Goal: Information Seeking & Learning: Learn about a topic

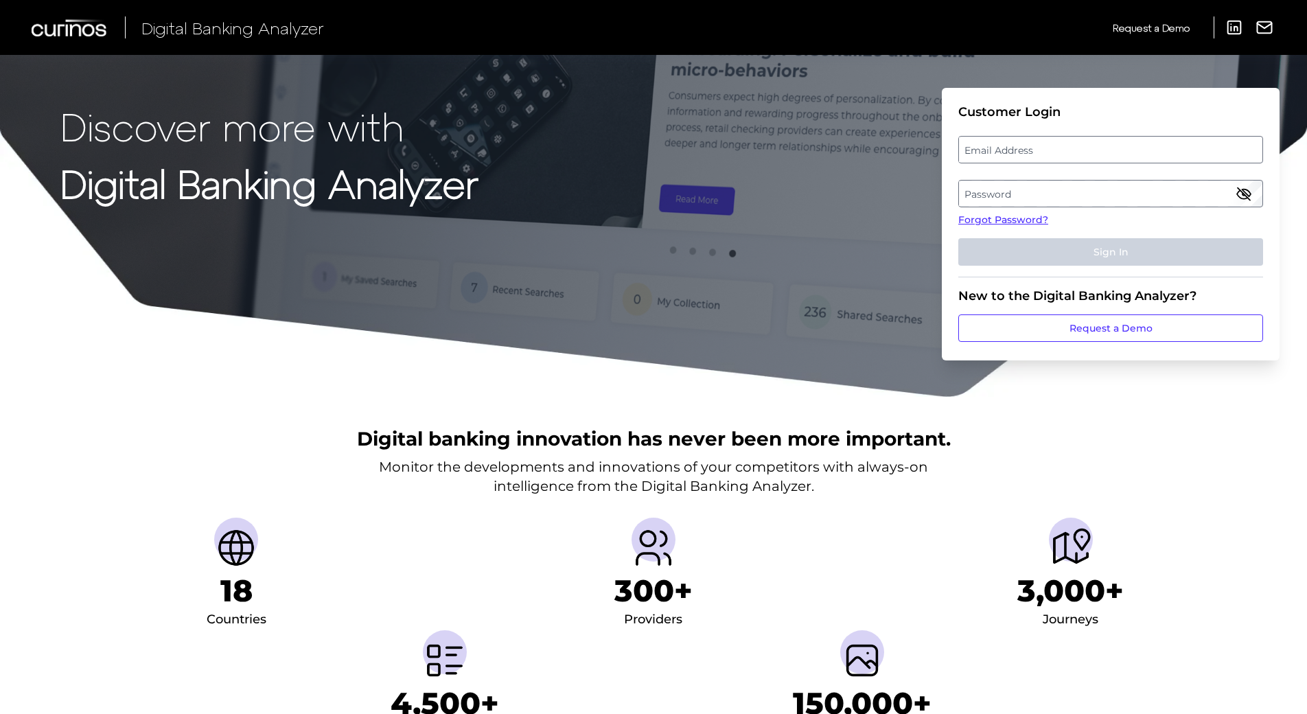
click at [1000, 148] on label "Email Address" at bounding box center [1110, 149] width 303 height 25
click at [1000, 148] on input "email" at bounding box center [1110, 149] width 305 height 27
type input "[EMAIL_ADDRESS][DOMAIN_NAME]"
click at [1038, 195] on label "Password" at bounding box center [1110, 193] width 303 height 25
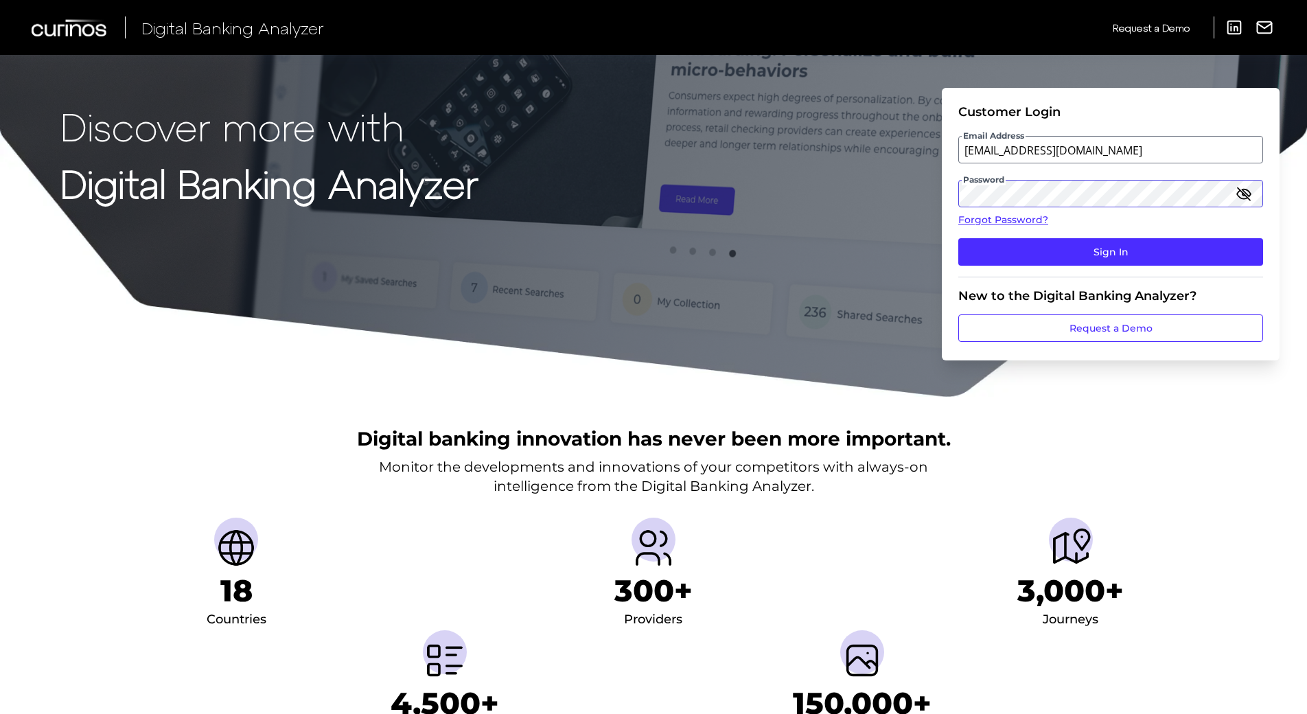
click at [958, 238] on button "Sign In" at bounding box center [1110, 251] width 305 height 27
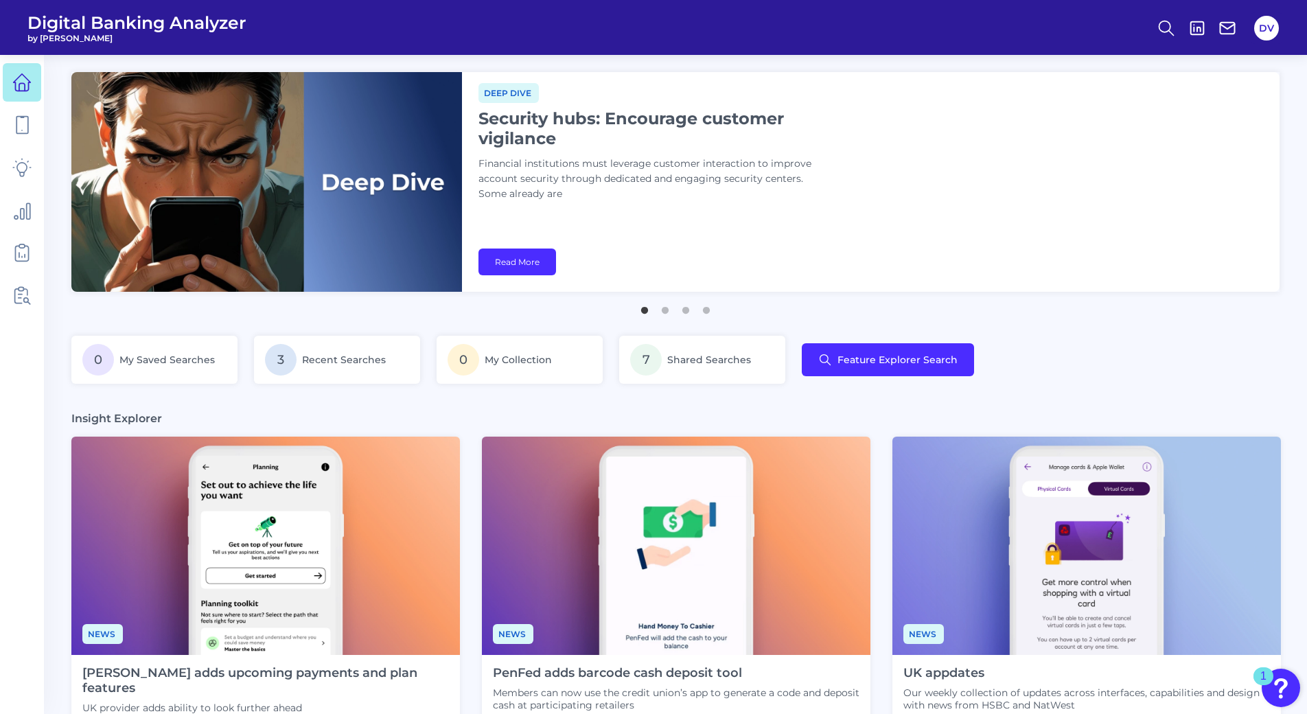
click at [1245, 365] on div "0 My Saved Searches 3 Recent Searches 0 My Collection 7 Shared Searches Feature…" at bounding box center [675, 368] width 1208 height 65
click at [25, 132] on icon at bounding box center [21, 124] width 19 height 19
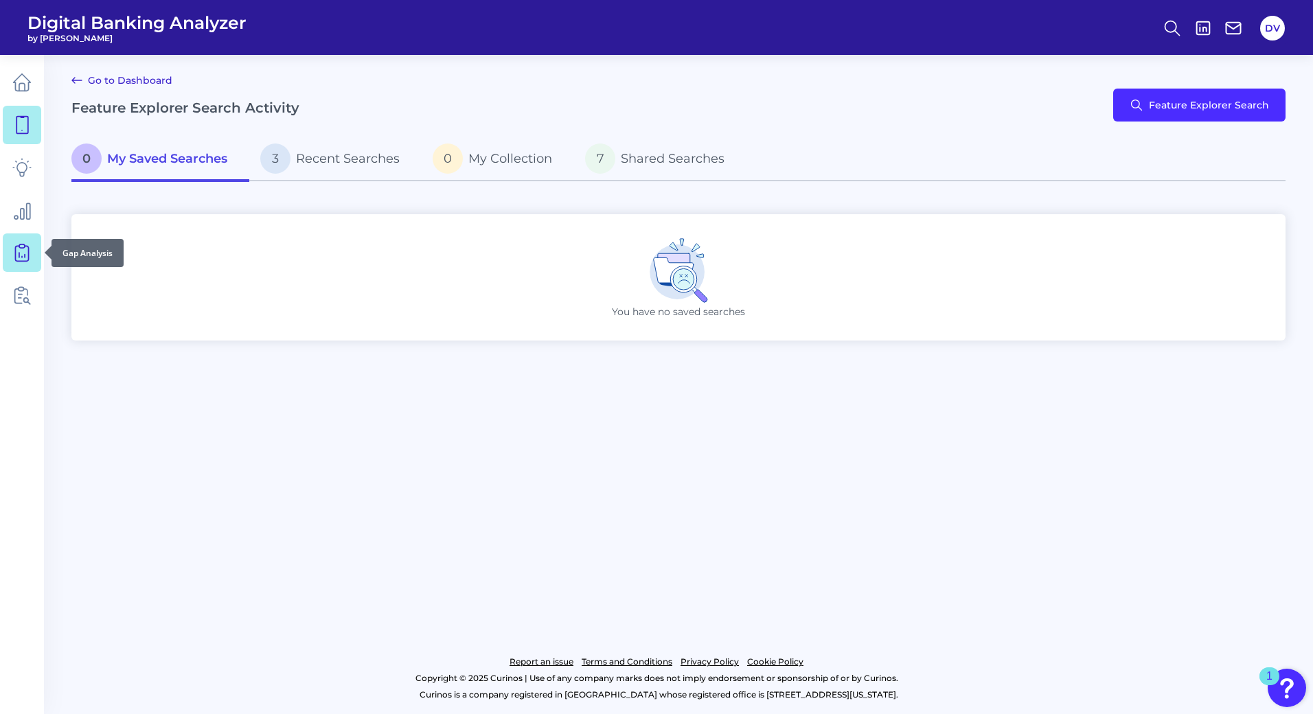
click at [14, 238] on link at bounding box center [22, 252] width 38 height 38
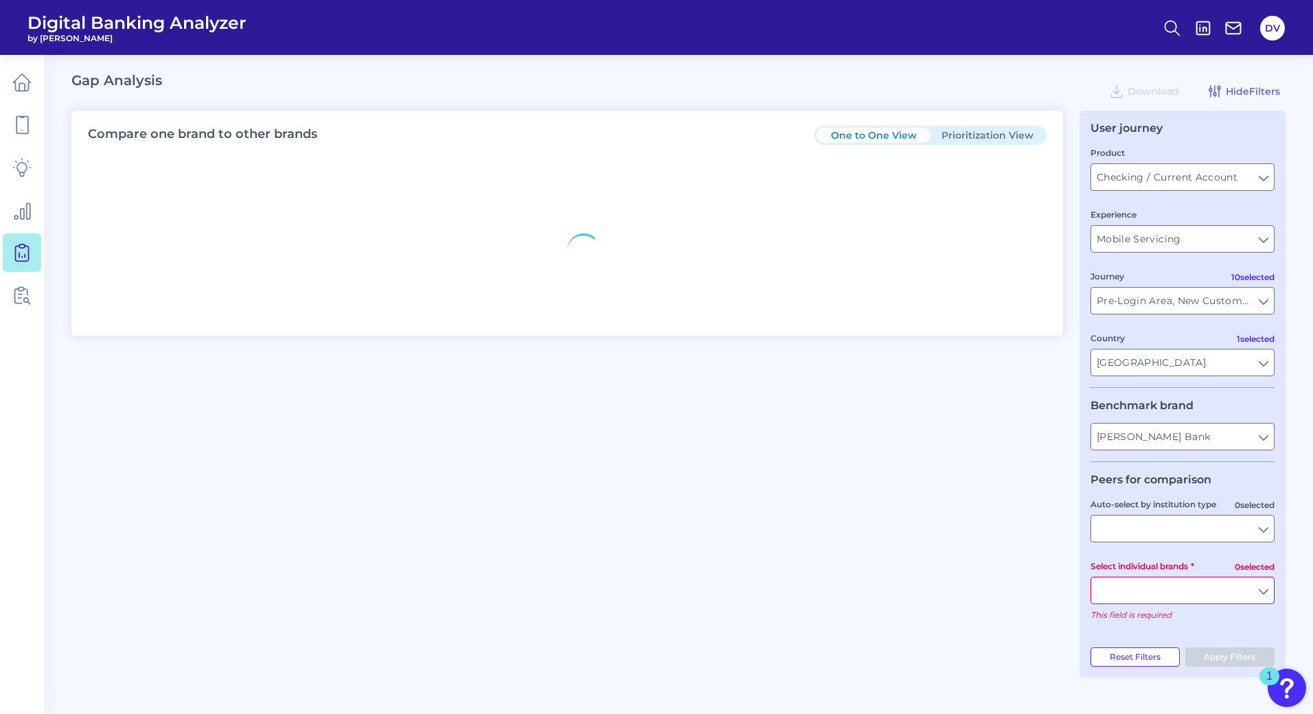
type input "All Journeys"
type input "All Countries"
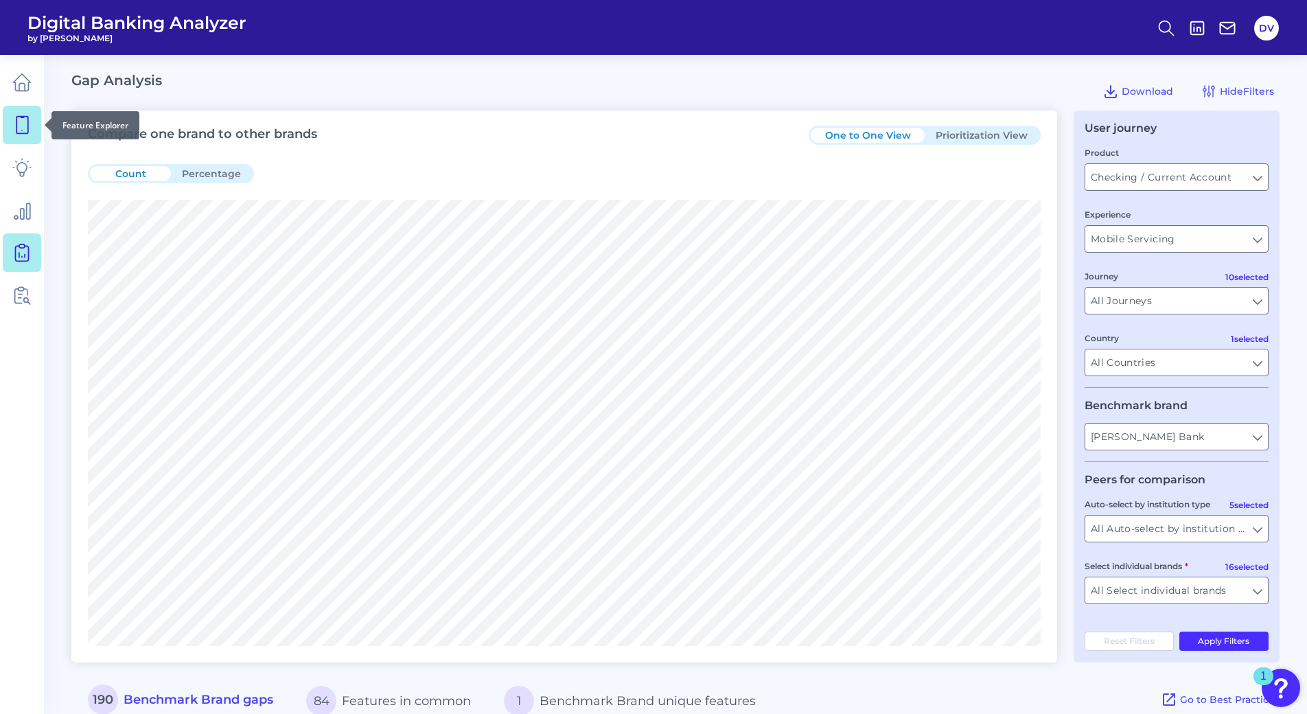
click at [14, 130] on icon at bounding box center [21, 124] width 19 height 19
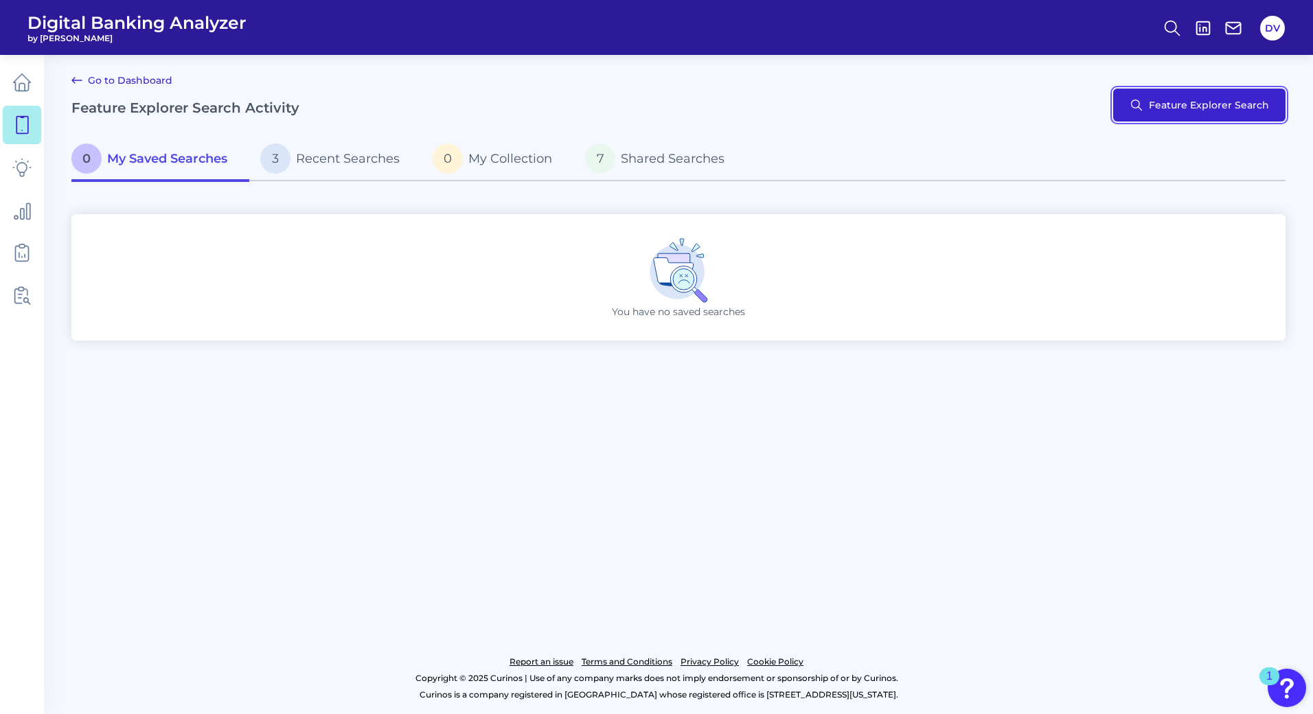
click at [1187, 111] on button "Feature Explorer Search" at bounding box center [1199, 105] width 172 height 33
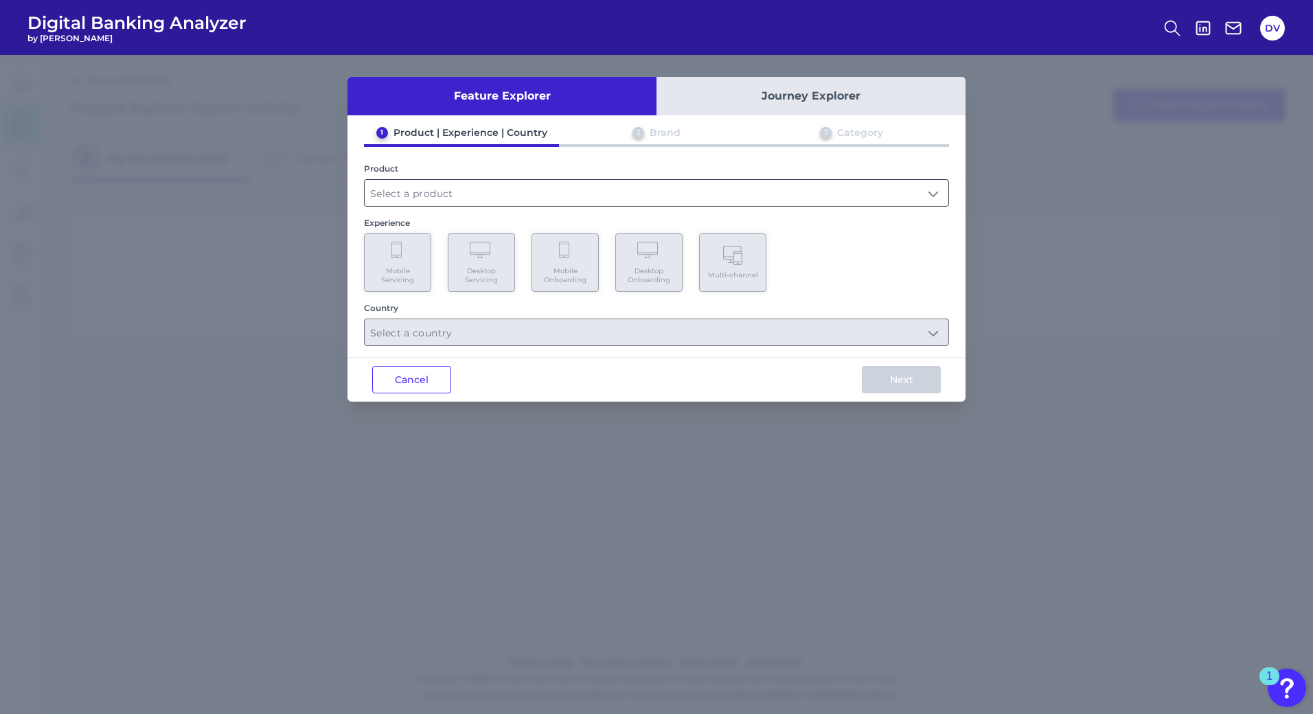
click at [601, 189] on input "text" at bounding box center [657, 193] width 584 height 26
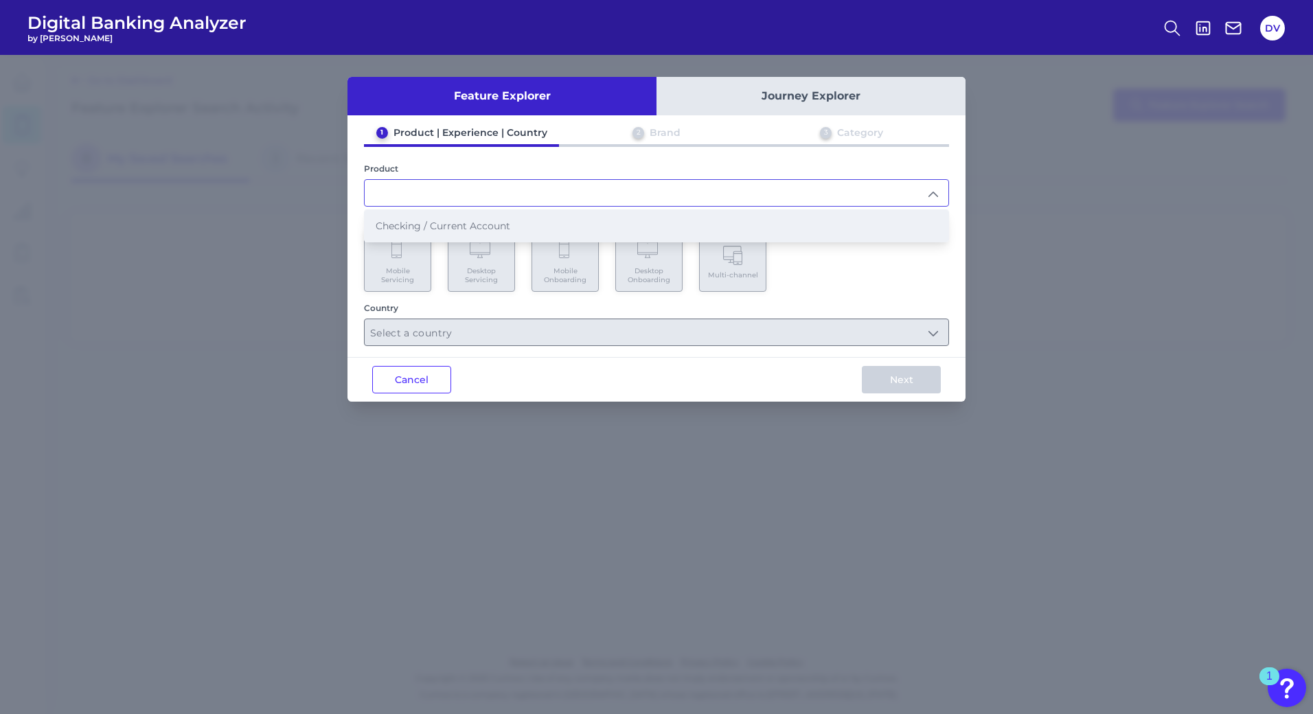
click at [530, 219] on li "Checking / Current Account" at bounding box center [657, 226] width 584 height 32
type input "Checking / Current Account"
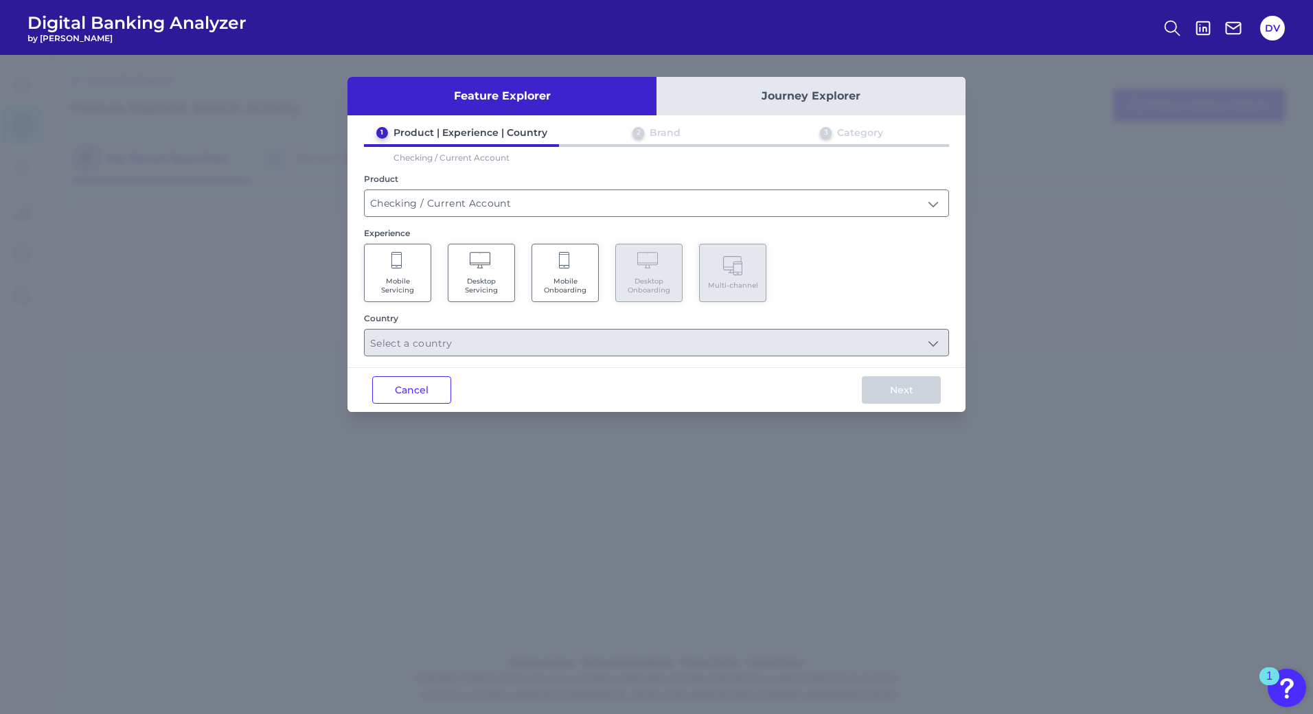
click at [395, 275] on Servicing "Mobile Servicing" at bounding box center [397, 273] width 67 height 58
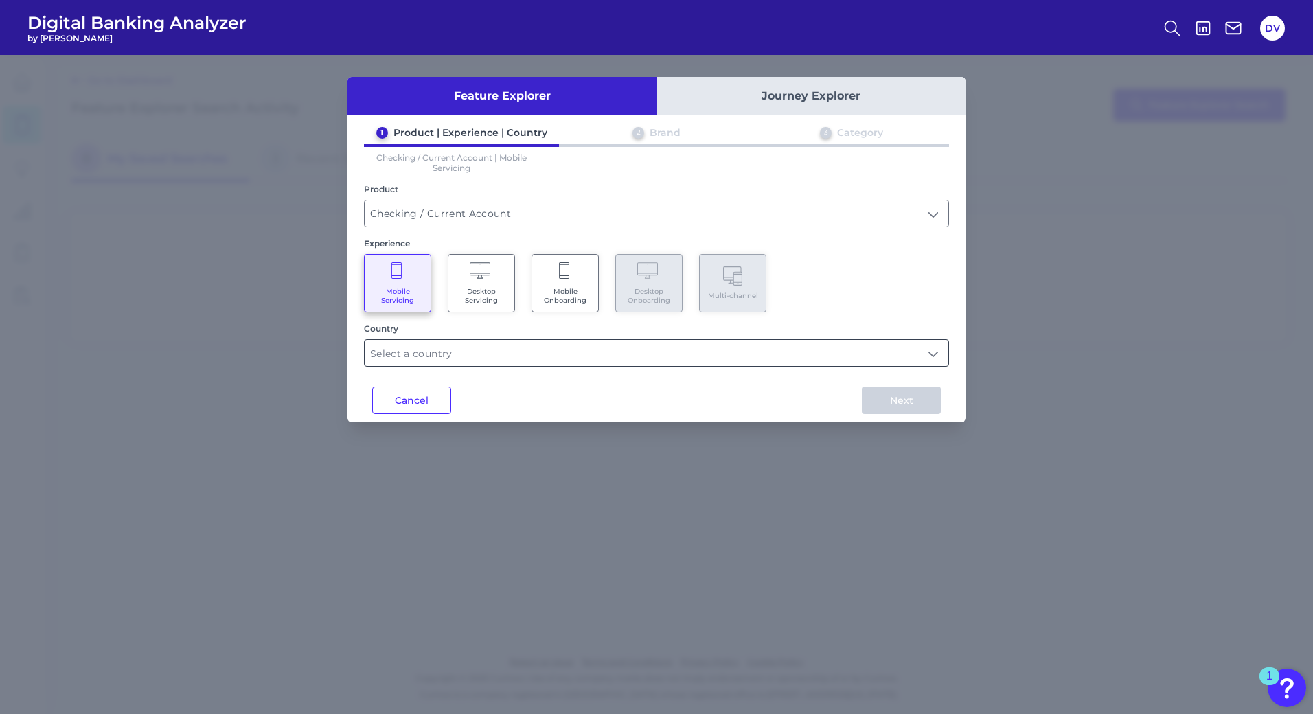
click at [489, 344] on input "text" at bounding box center [657, 353] width 584 height 26
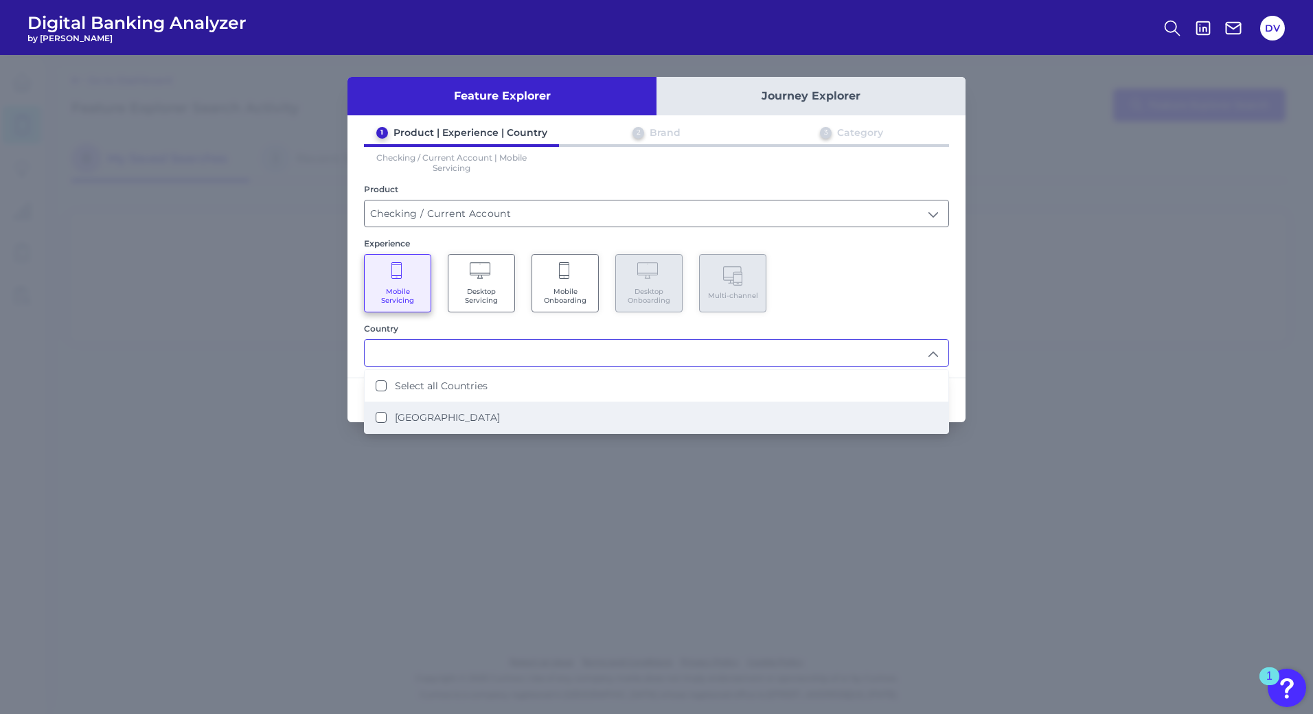
click at [430, 419] on label "[GEOGRAPHIC_DATA]" at bounding box center [447, 417] width 105 height 12
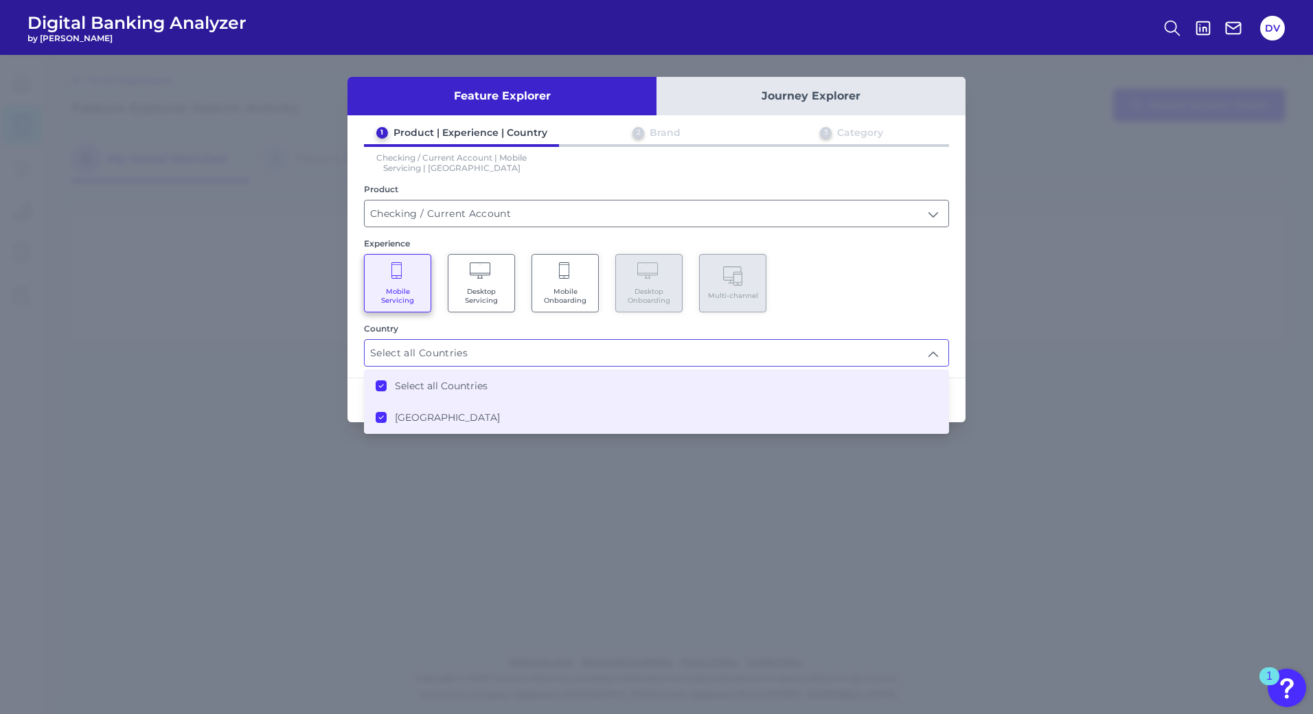
type input "Select all Countries"
click at [900, 273] on div "Mobile Servicing Desktop Servicing Mobile Onboarding Desktop Onboarding Multi-c…" at bounding box center [656, 283] width 585 height 58
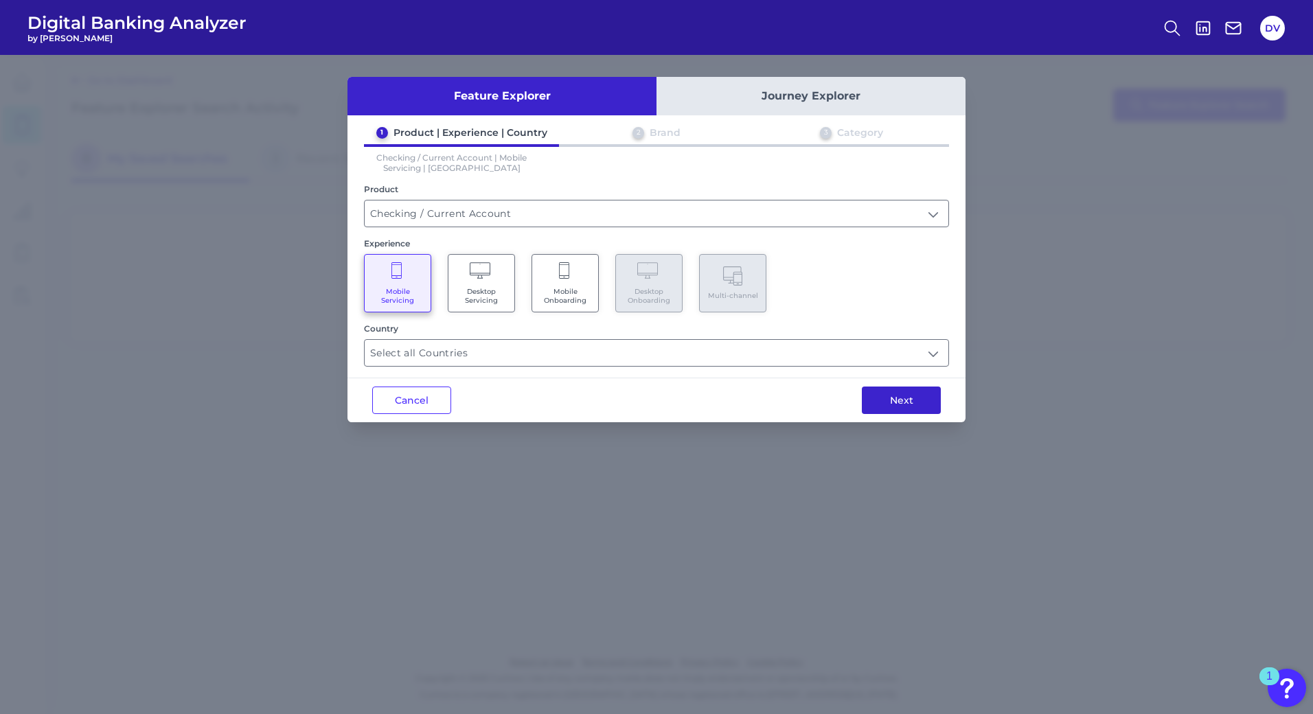
click at [896, 408] on button "Next" at bounding box center [901, 399] width 79 height 27
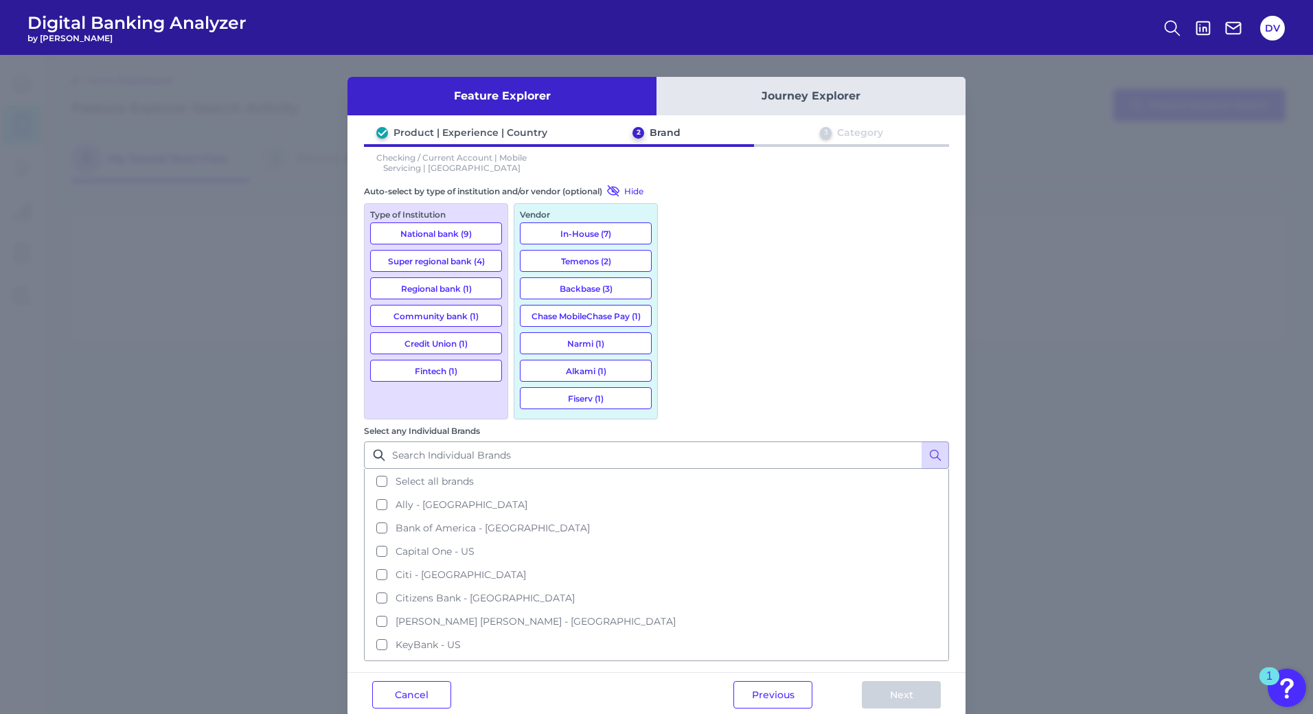
click at [450, 233] on button "National bank (9)" at bounding box center [436, 233] width 132 height 22
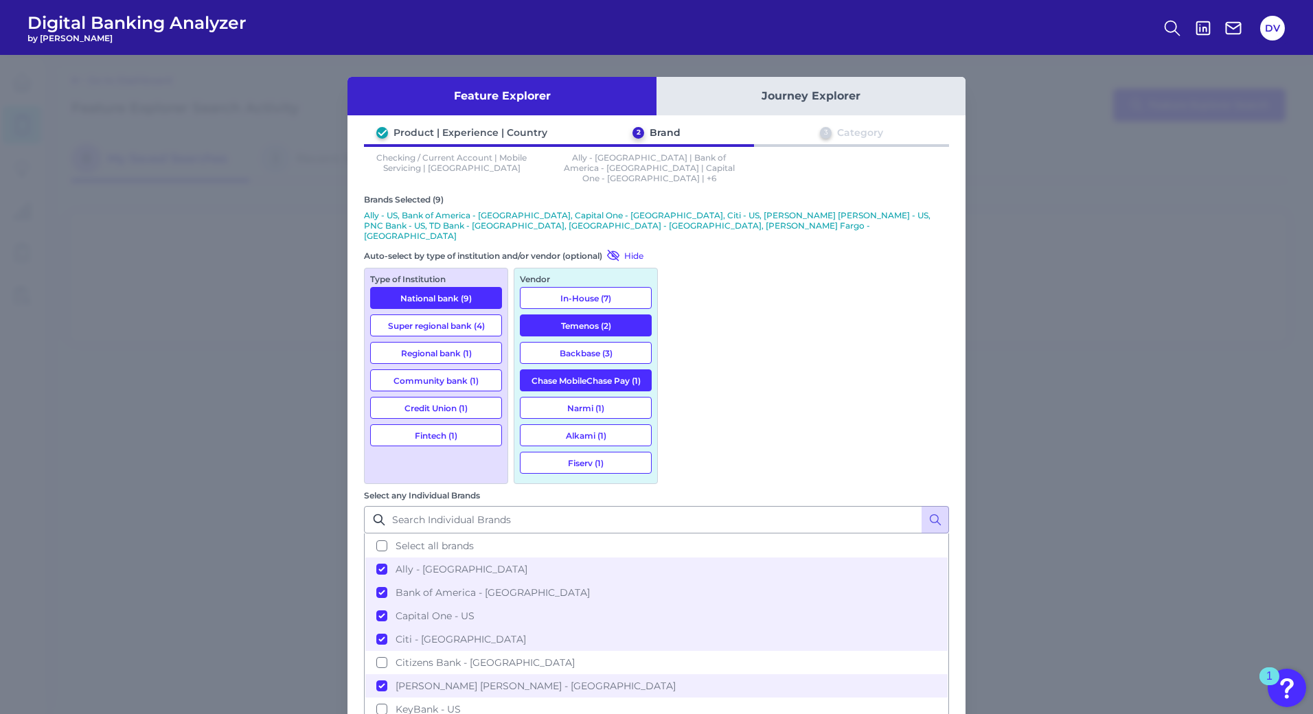
click at [437, 314] on button "Super regional bank (4)" at bounding box center [436, 325] width 132 height 22
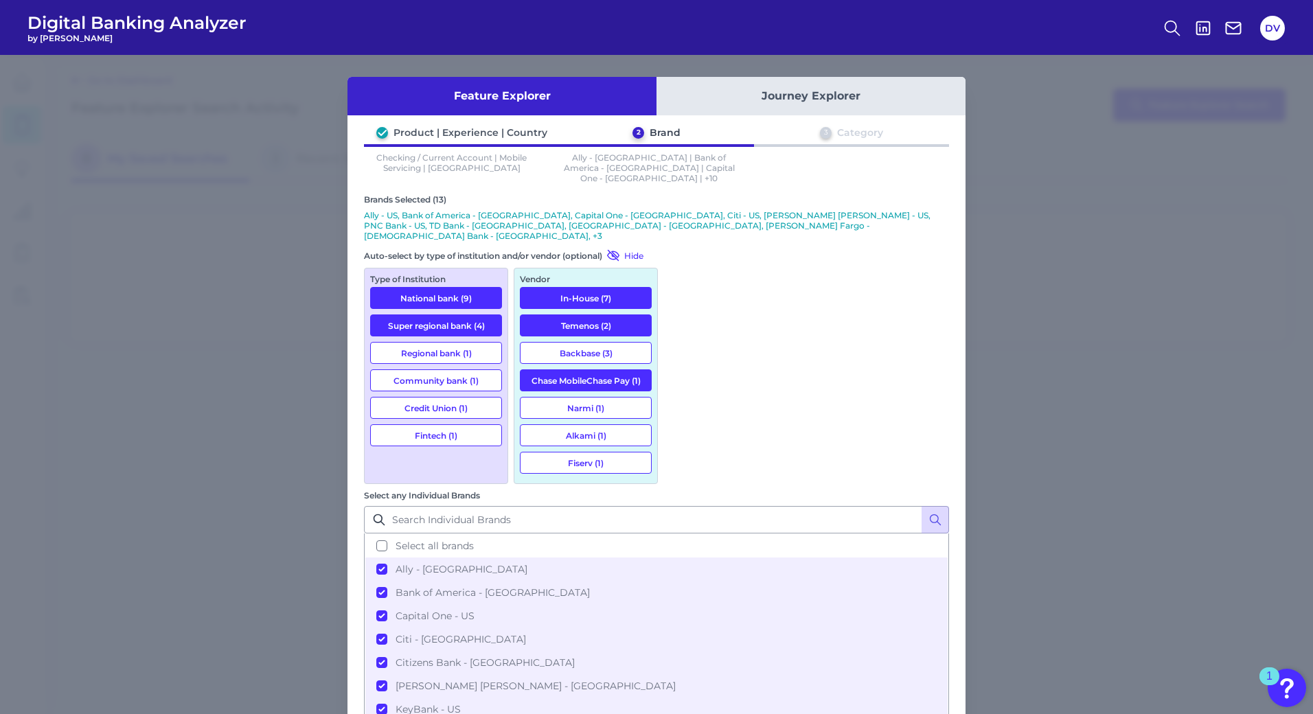
click at [435, 342] on button "Regional bank (1)" at bounding box center [436, 353] width 132 height 22
click at [461, 369] on button "Community bank (1)" at bounding box center [436, 380] width 132 height 22
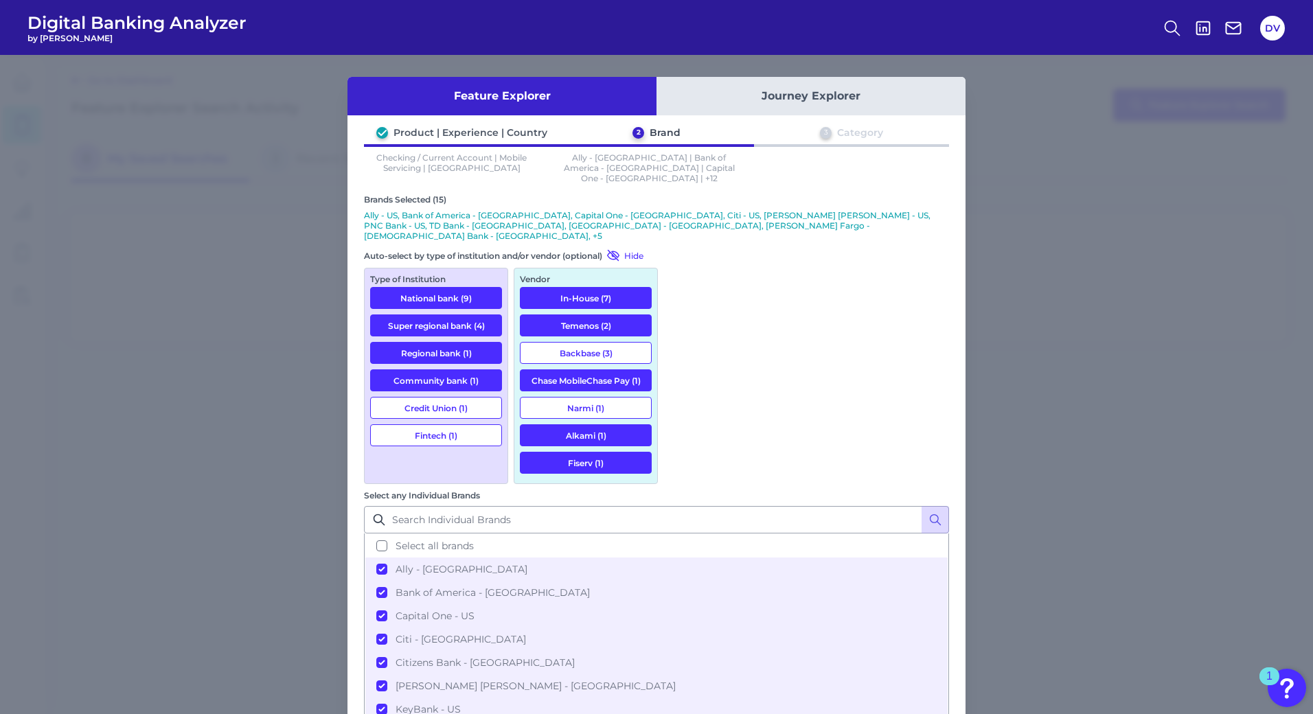
click at [455, 397] on button "Credit Union (1)" at bounding box center [436, 408] width 132 height 22
click at [455, 402] on div "Type of Institution National bank (9) Super regional bank (4) Regional bank (1)…" at bounding box center [436, 376] width 144 height 216
click at [455, 424] on button "Fintech (1)" at bounding box center [436, 435] width 132 height 22
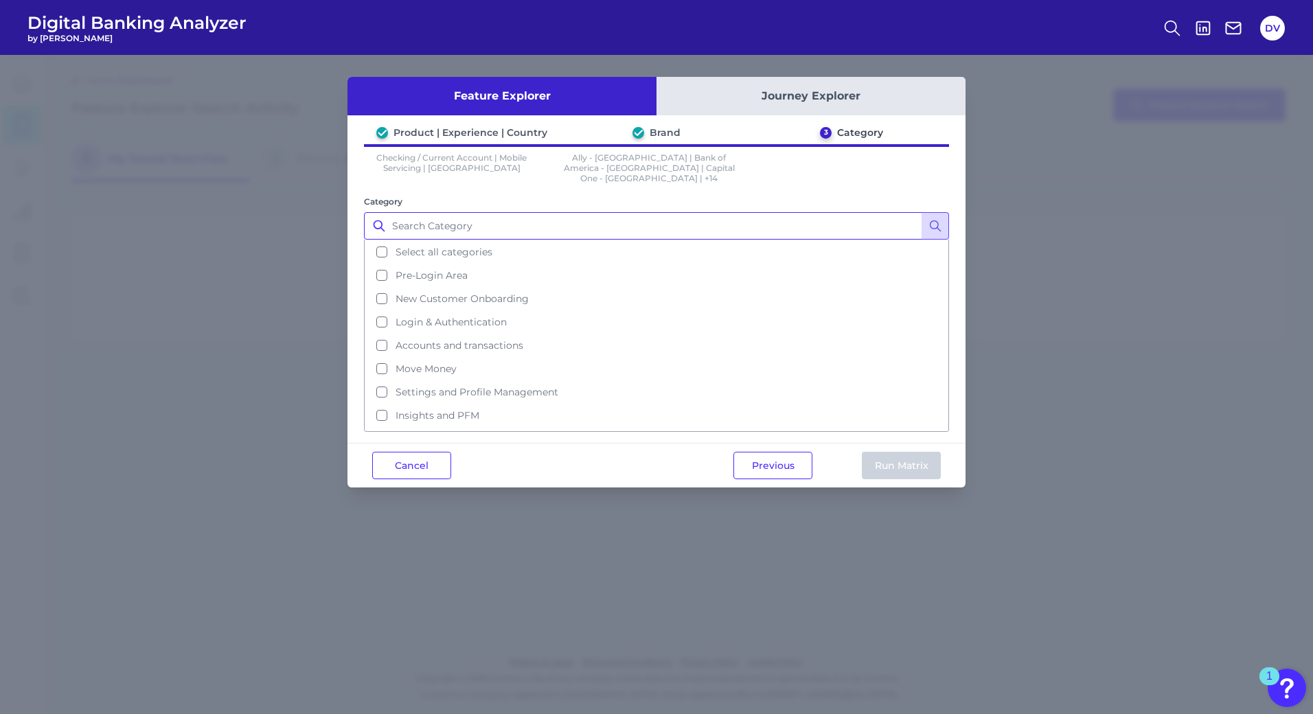
click at [551, 221] on input "Category" at bounding box center [656, 225] width 585 height 27
click at [535, 217] on input "Category" at bounding box center [656, 225] width 585 height 27
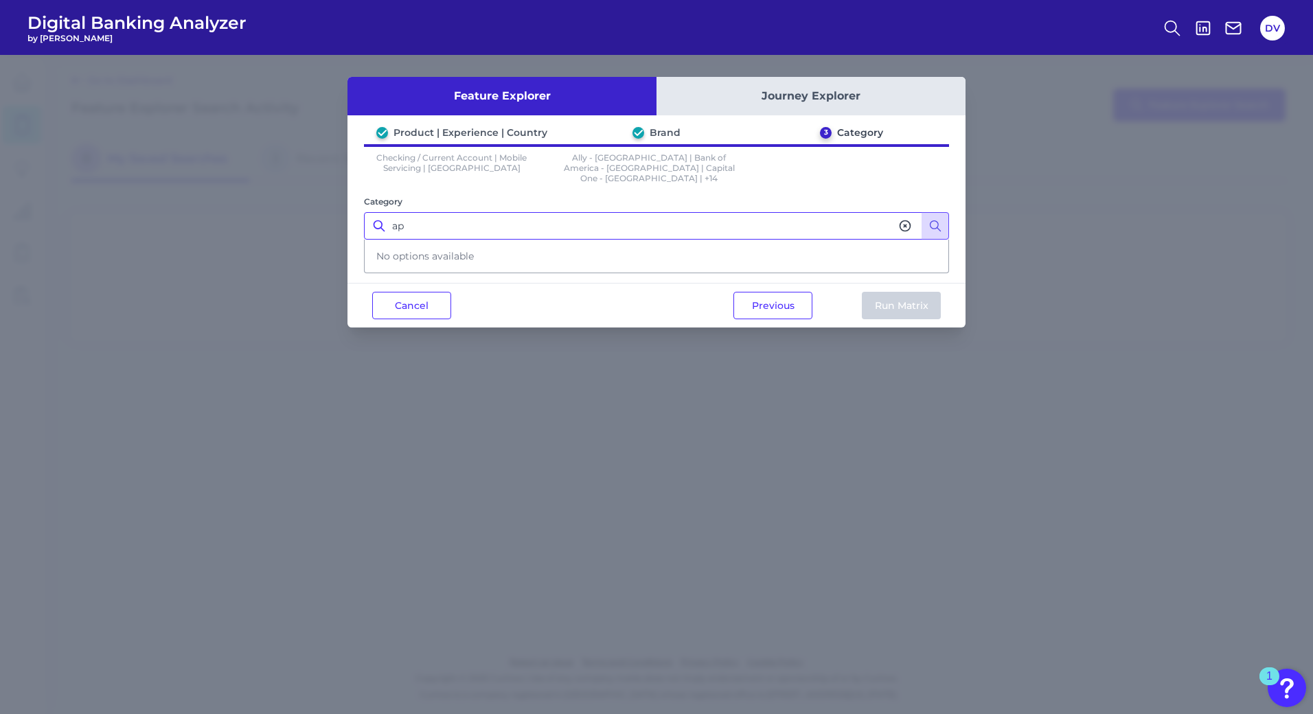
type input "a"
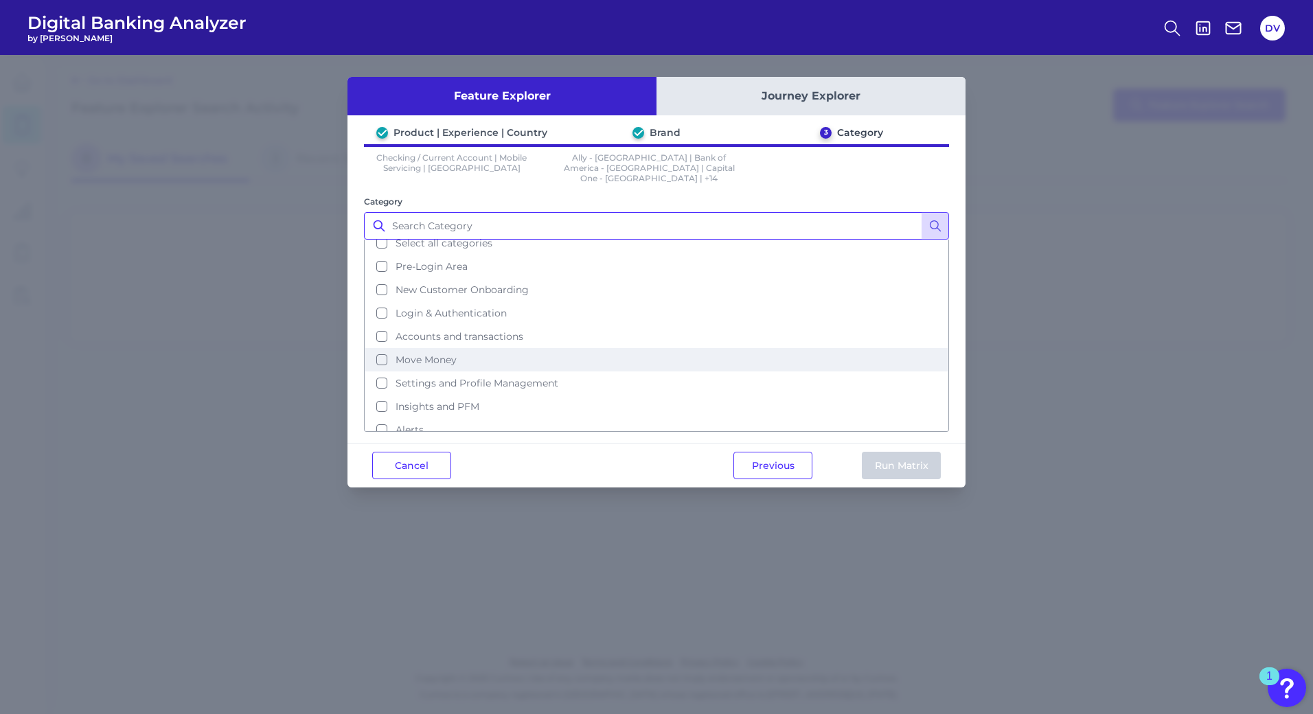
scroll to position [8, 0]
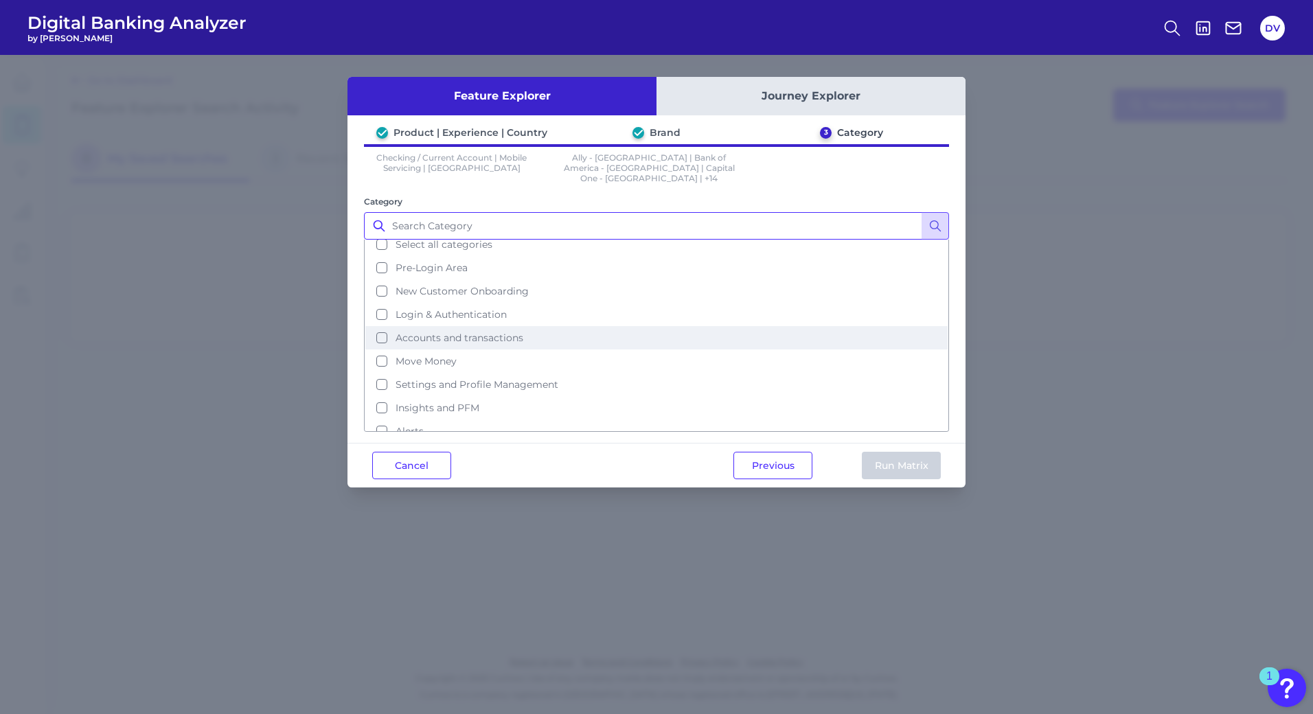
click at [380, 326] on button "Accounts and transactions" at bounding box center [656, 337] width 582 height 23
click at [911, 452] on button "Run Matrix" at bounding box center [901, 465] width 79 height 27
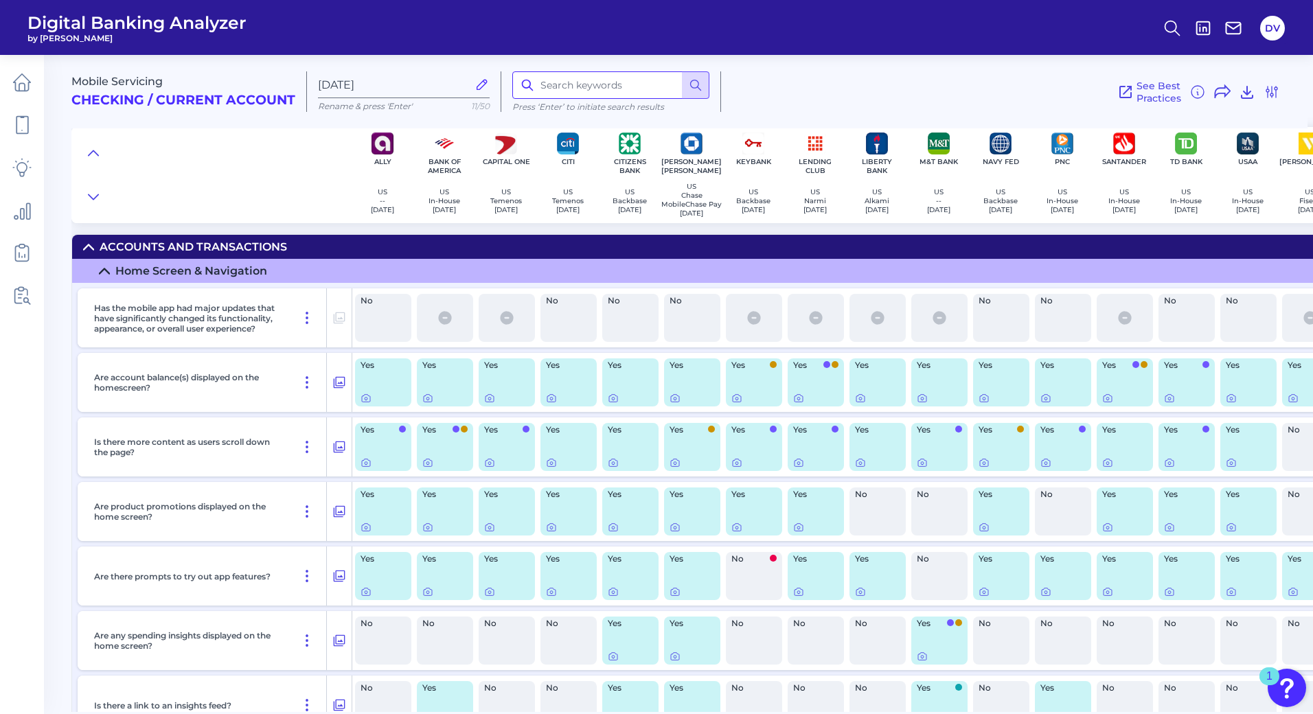
click at [608, 93] on input at bounding box center [610, 84] width 197 height 27
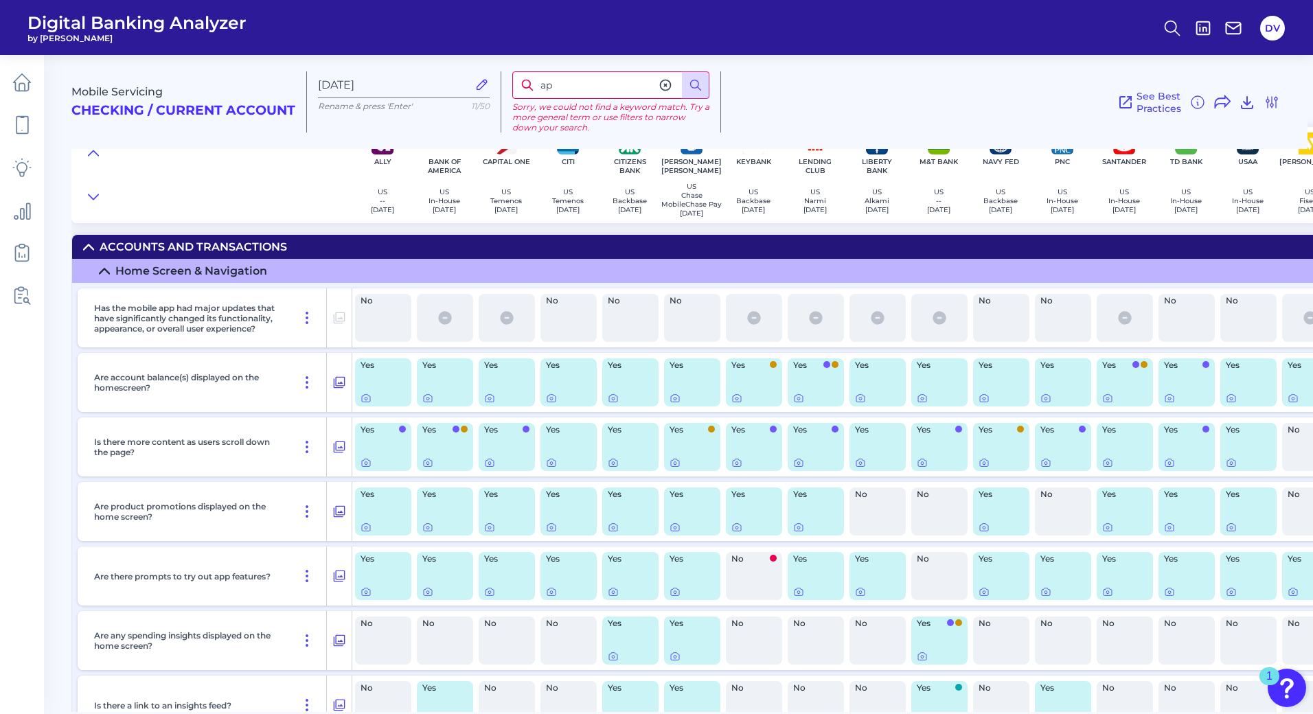
type input "a"
type input "interest"
click at [691, 86] on circle at bounding box center [695, 84] width 8 height 8
click at [662, 90] on icon at bounding box center [665, 85] width 14 height 14
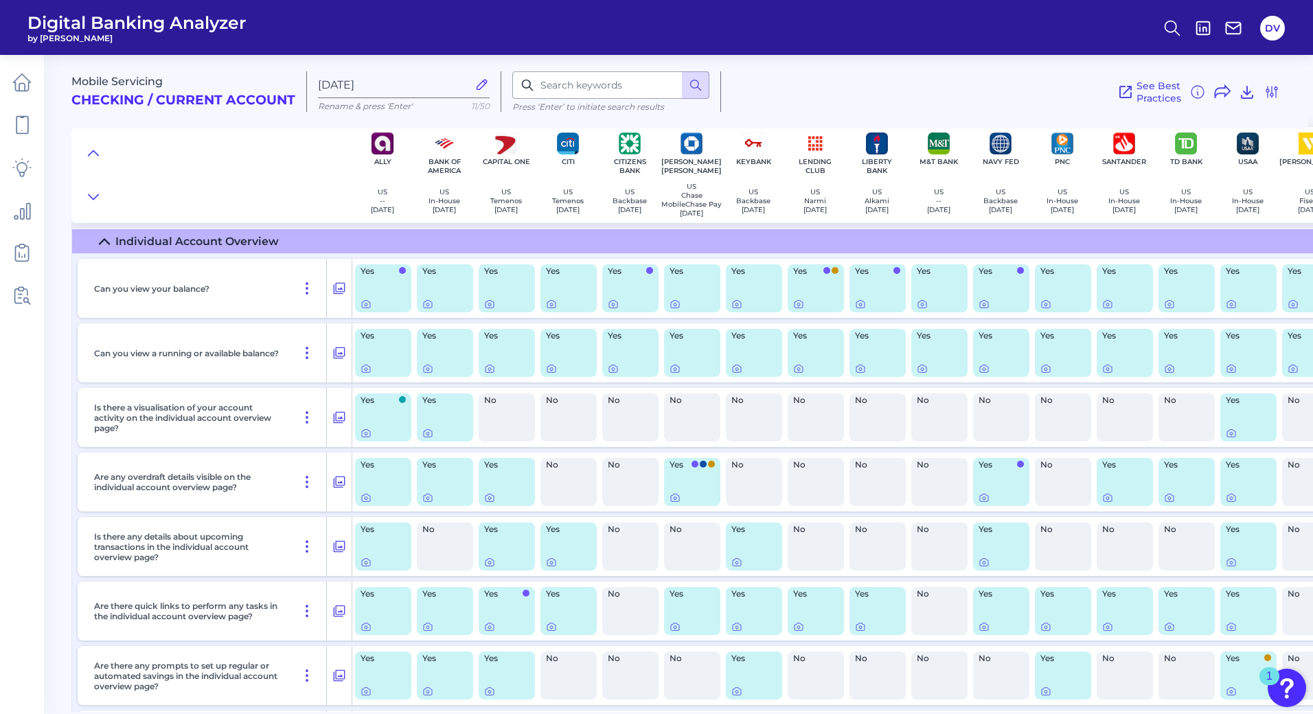
scroll to position [1089, 0]
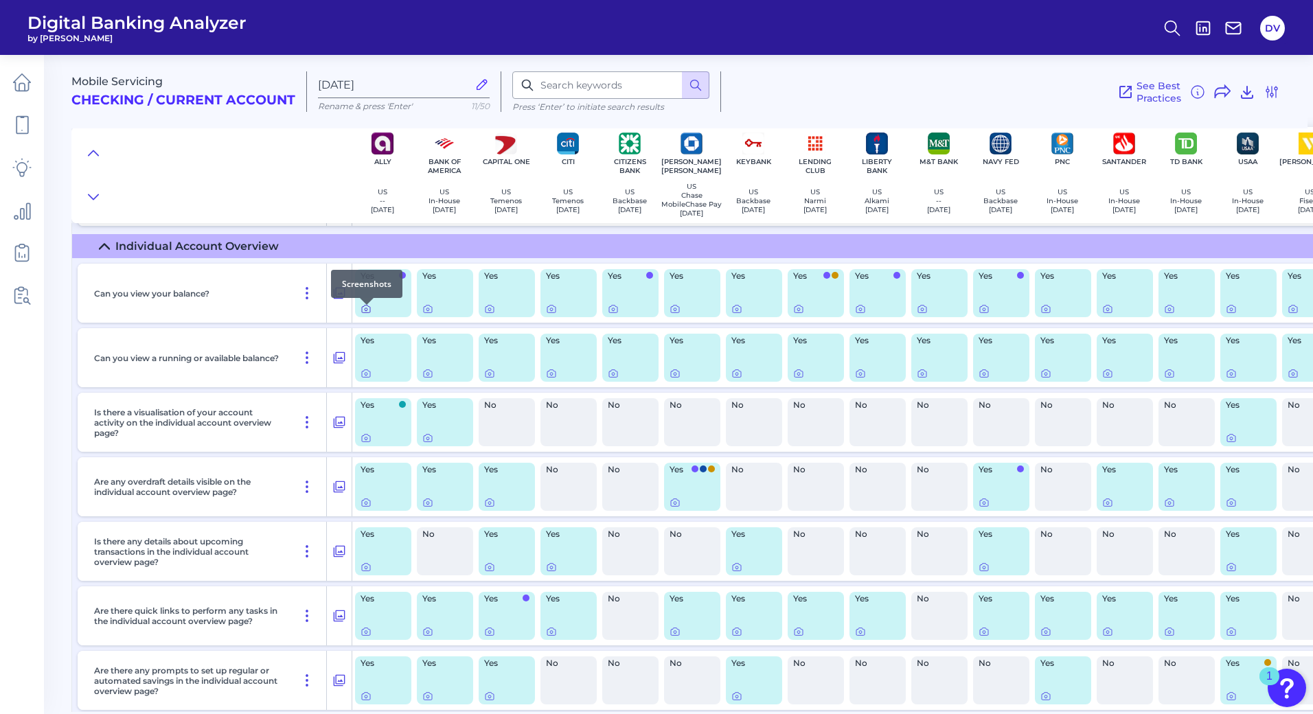
click at [362, 314] on icon at bounding box center [365, 308] width 11 height 11
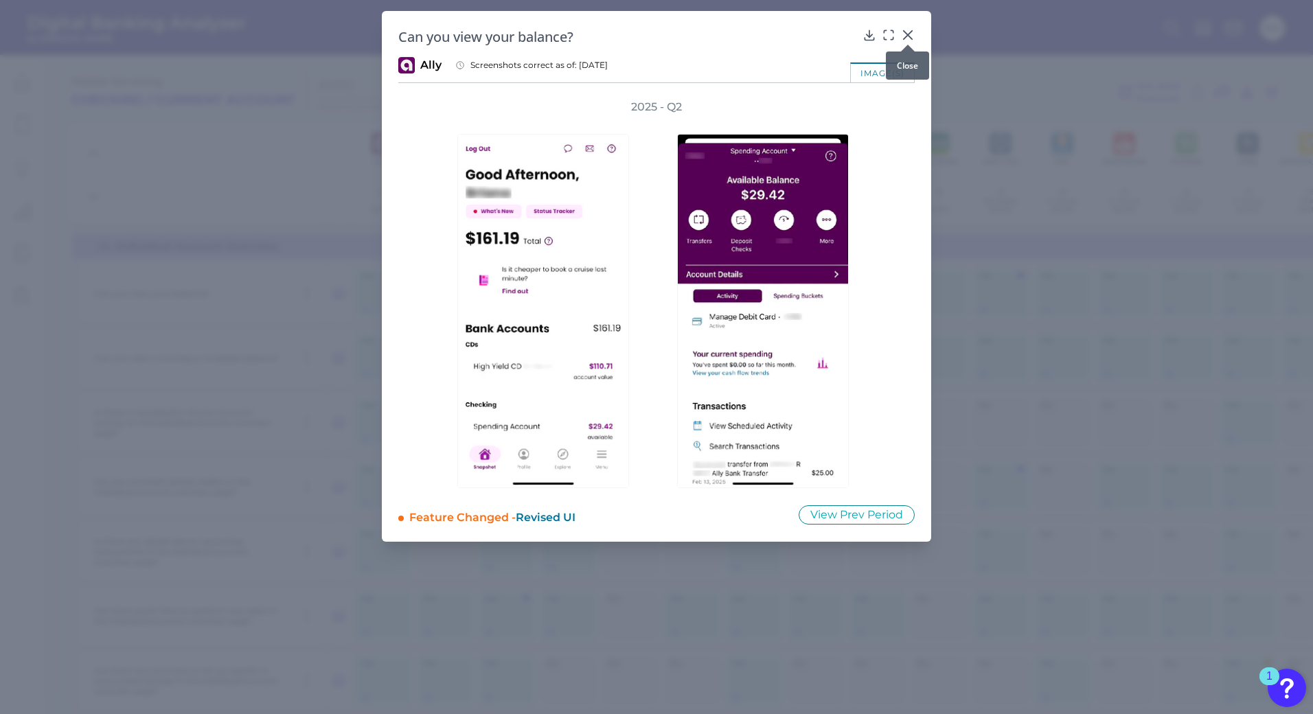
click at [908, 33] on icon at bounding box center [908, 35] width 14 height 14
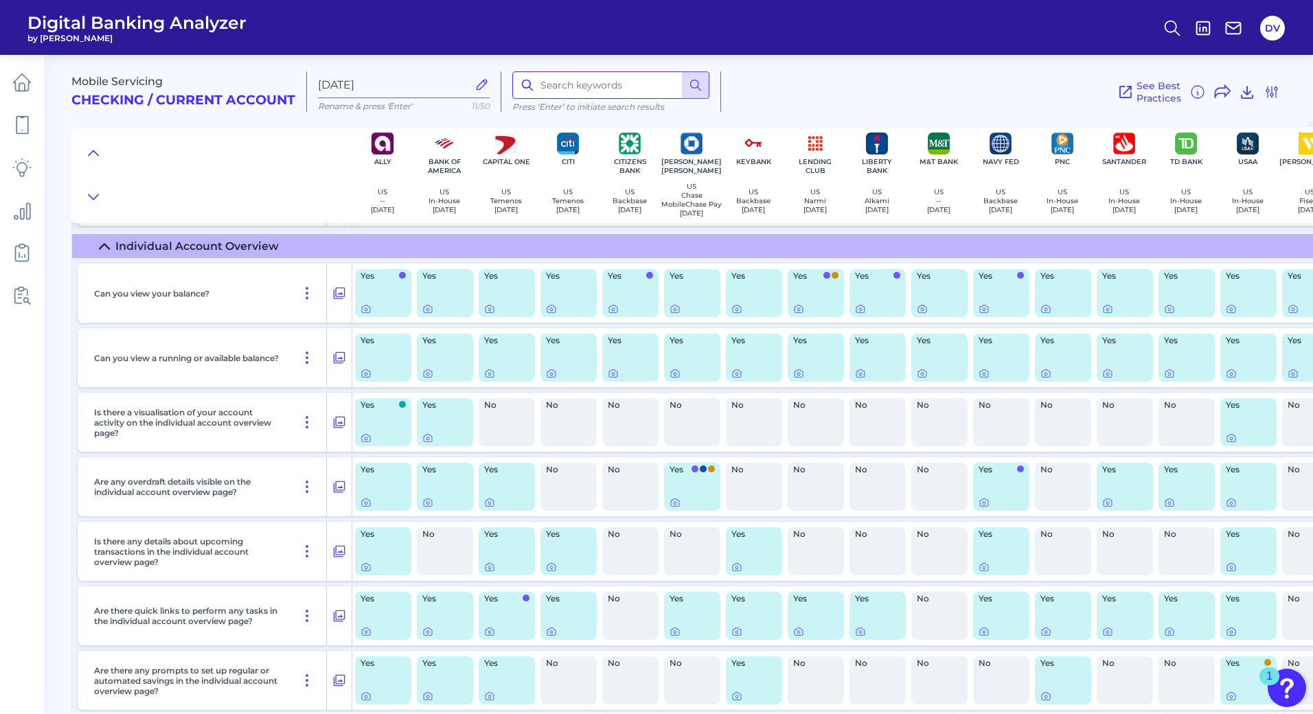
click at [577, 73] on input at bounding box center [610, 84] width 197 height 27
type input "saving"
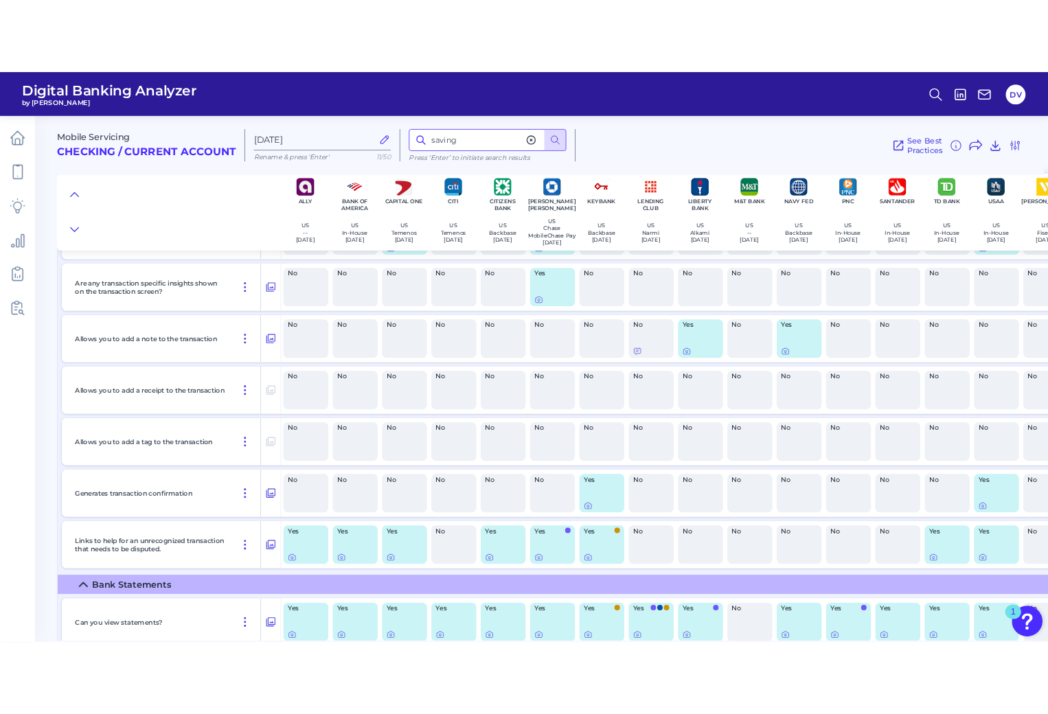
scroll to position [3385, 0]
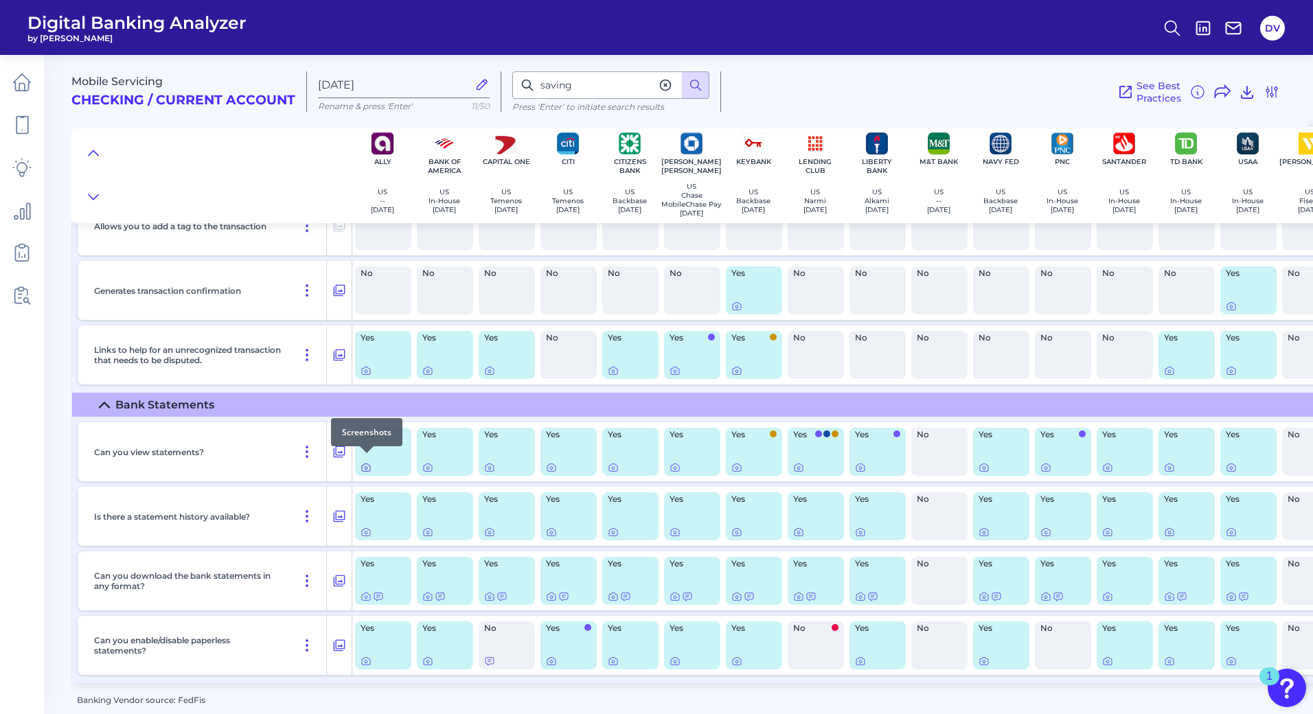
click at [367, 462] on icon at bounding box center [365, 467] width 11 height 11
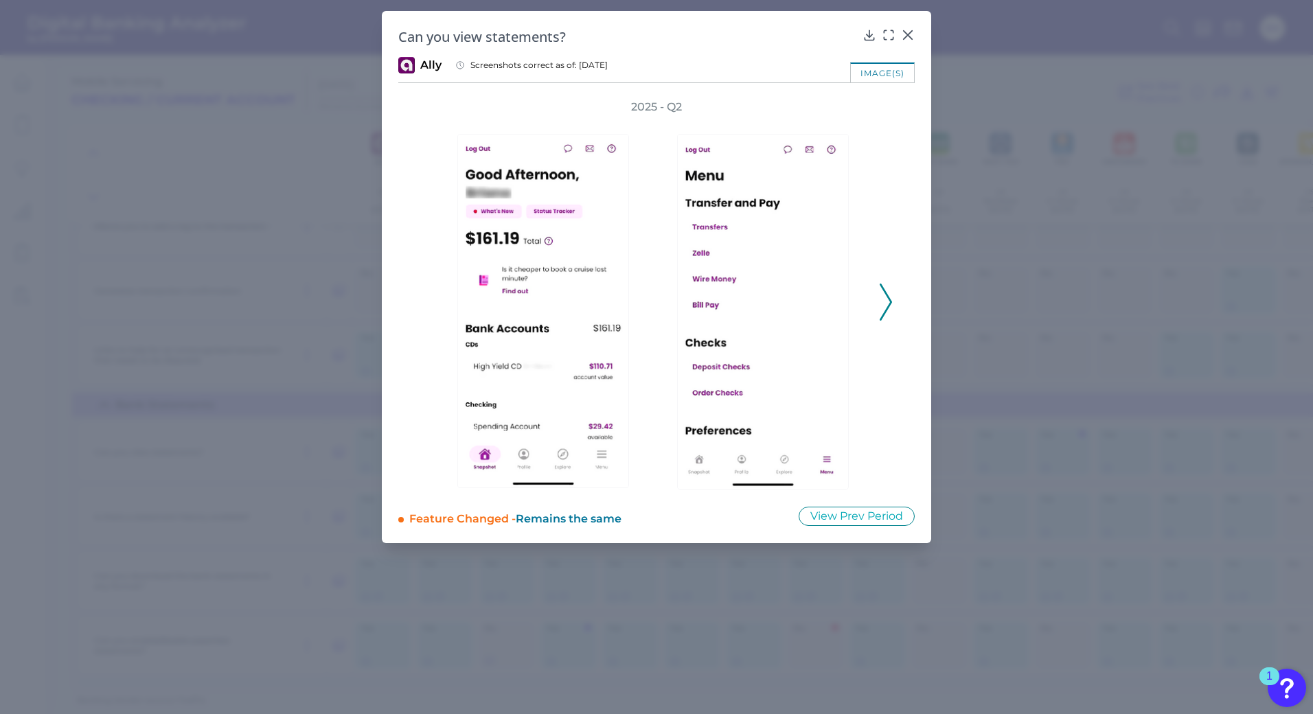
click at [890, 303] on polyline at bounding box center [885, 301] width 10 height 35
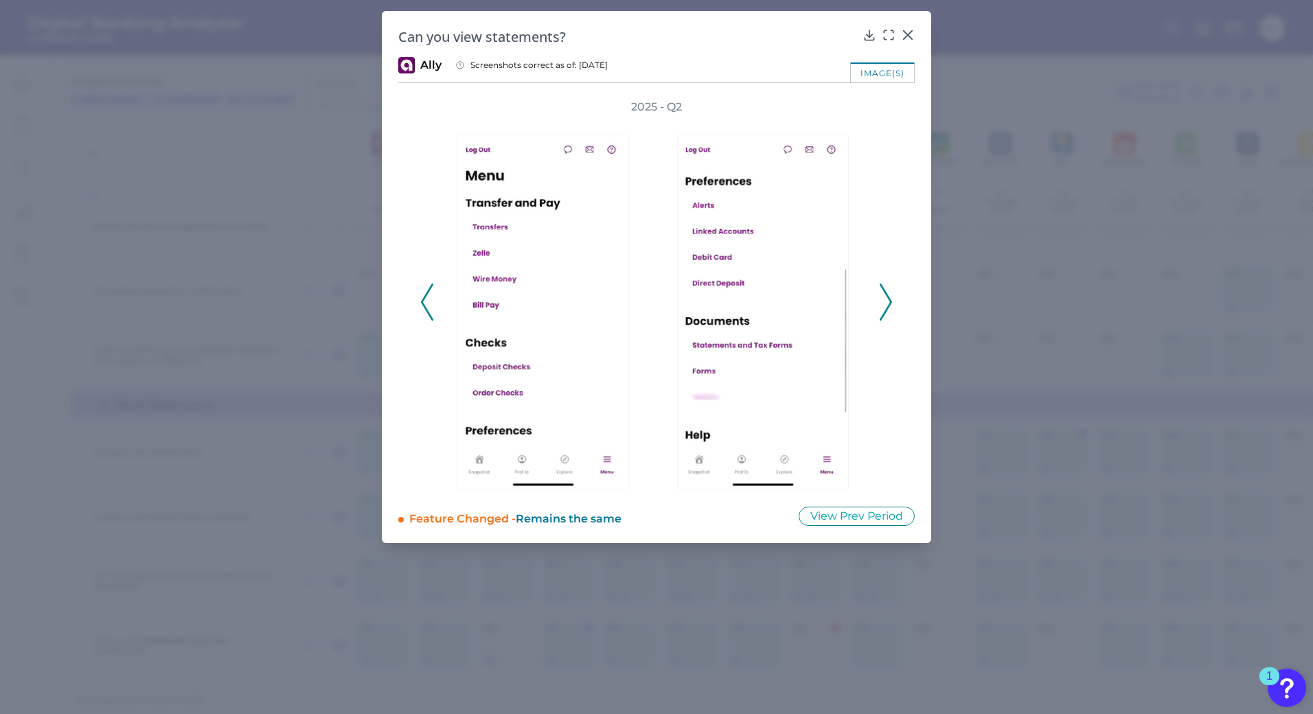
click at [890, 303] on polyline at bounding box center [885, 301] width 10 height 35
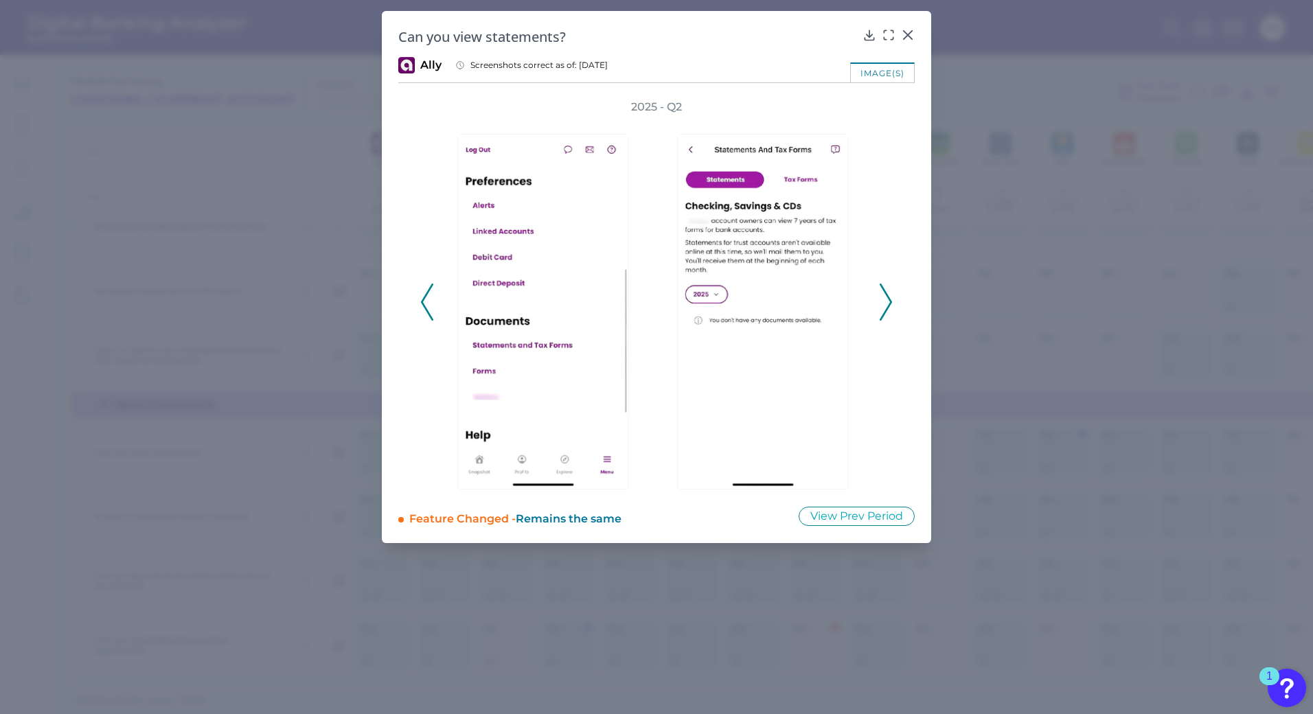
click at [890, 303] on polyline at bounding box center [885, 301] width 10 height 35
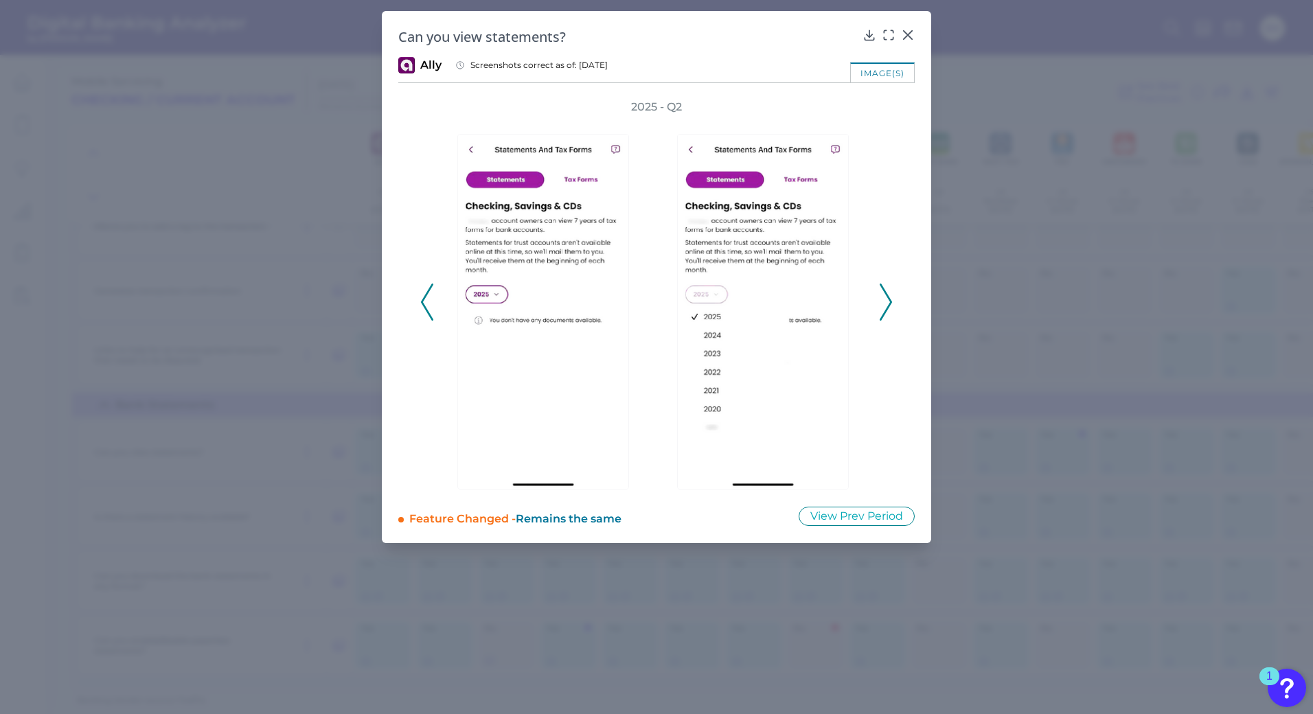
click at [890, 303] on polyline at bounding box center [885, 301] width 10 height 35
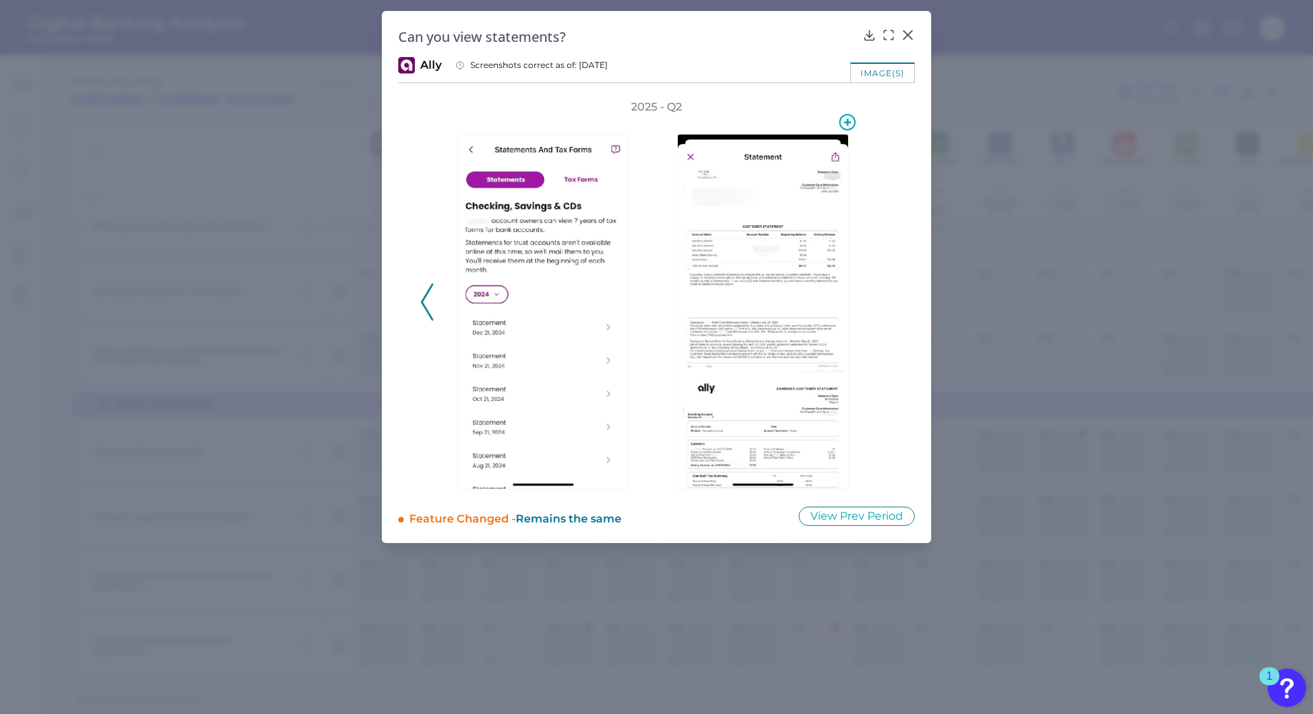
click at [757, 322] on img at bounding box center [763, 312] width 172 height 356
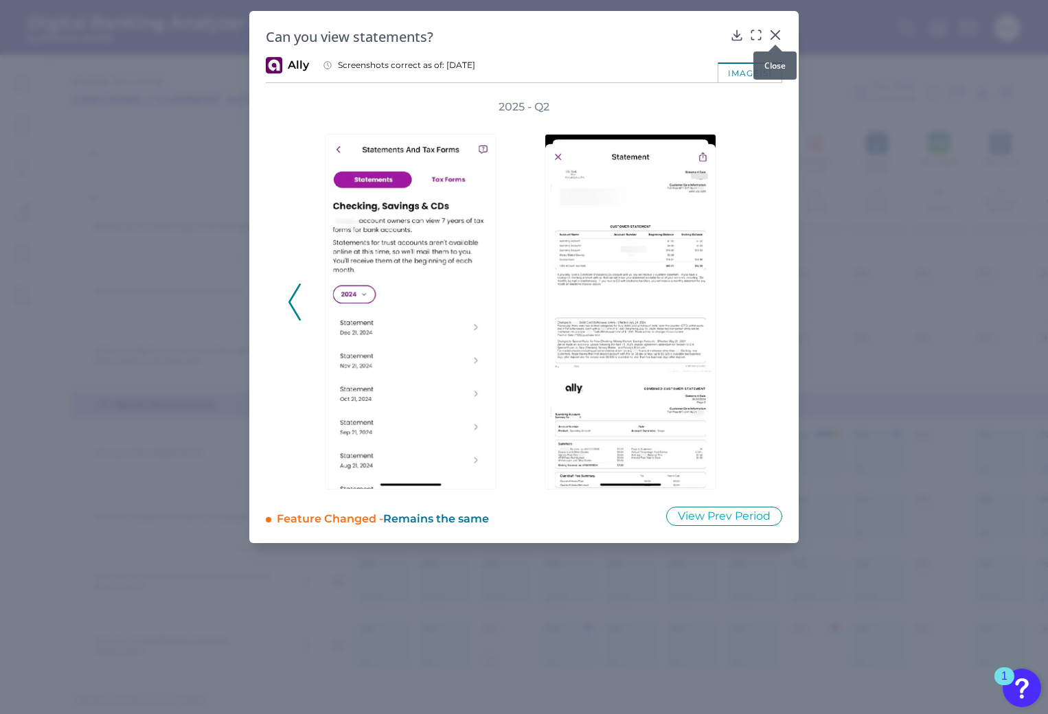
click at [774, 34] on icon at bounding box center [775, 35] width 8 height 8
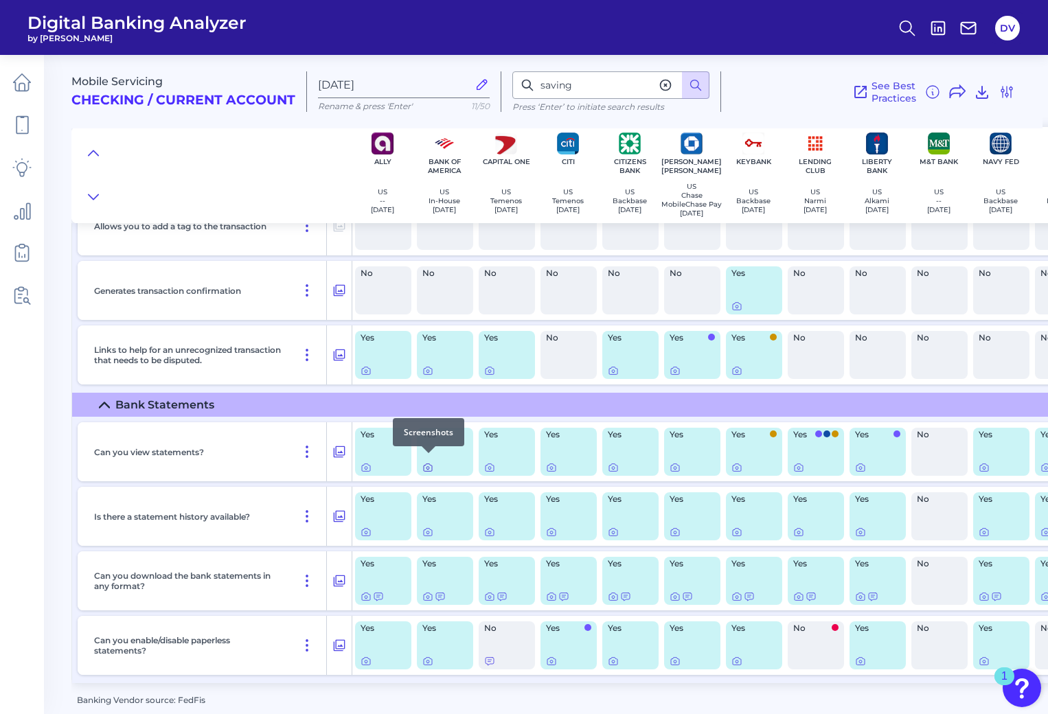
click at [426, 462] on icon at bounding box center [427, 467] width 11 height 11
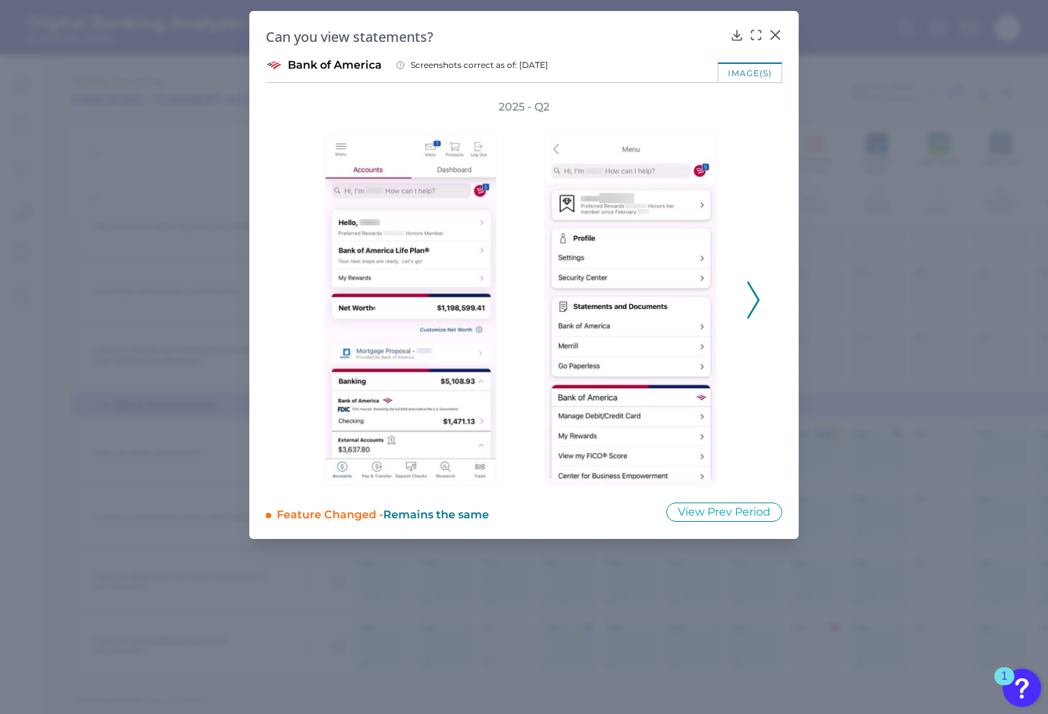
click at [754, 295] on icon at bounding box center [753, 299] width 12 height 37
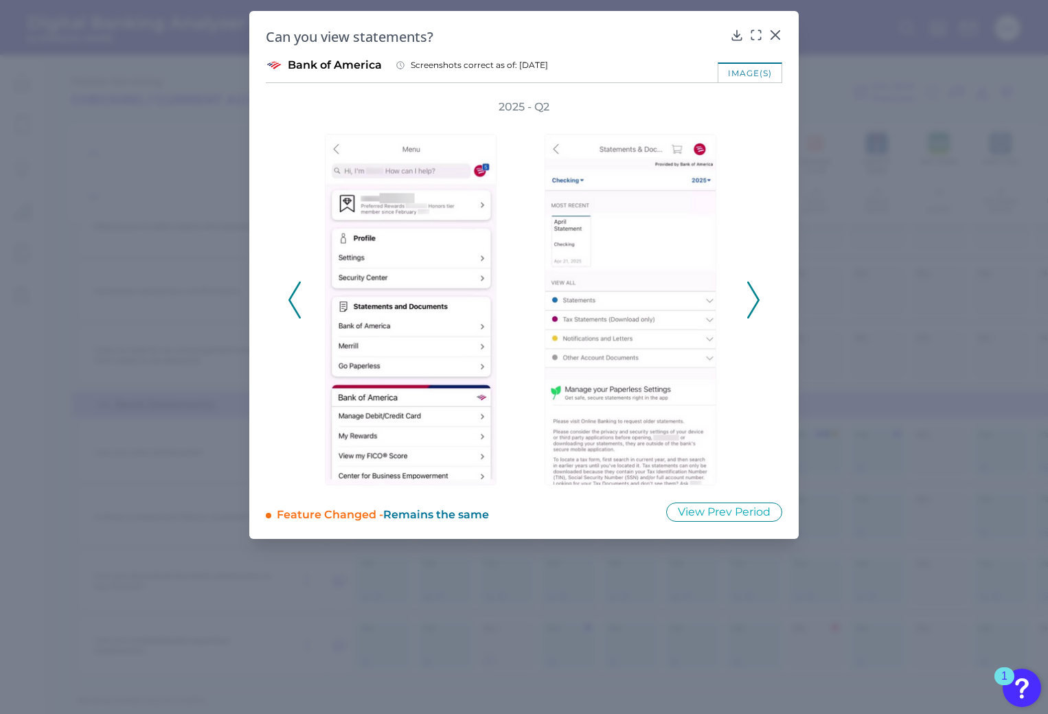
click at [754, 295] on icon at bounding box center [753, 299] width 12 height 37
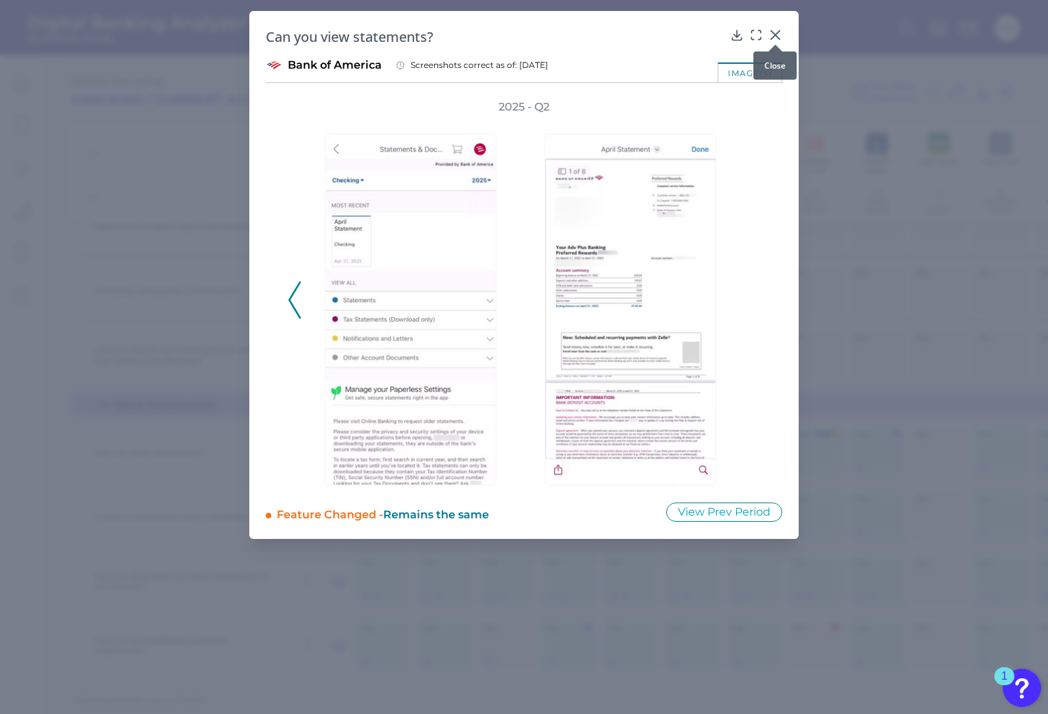
click at [775, 39] on div at bounding box center [775, 45] width 14 height 14
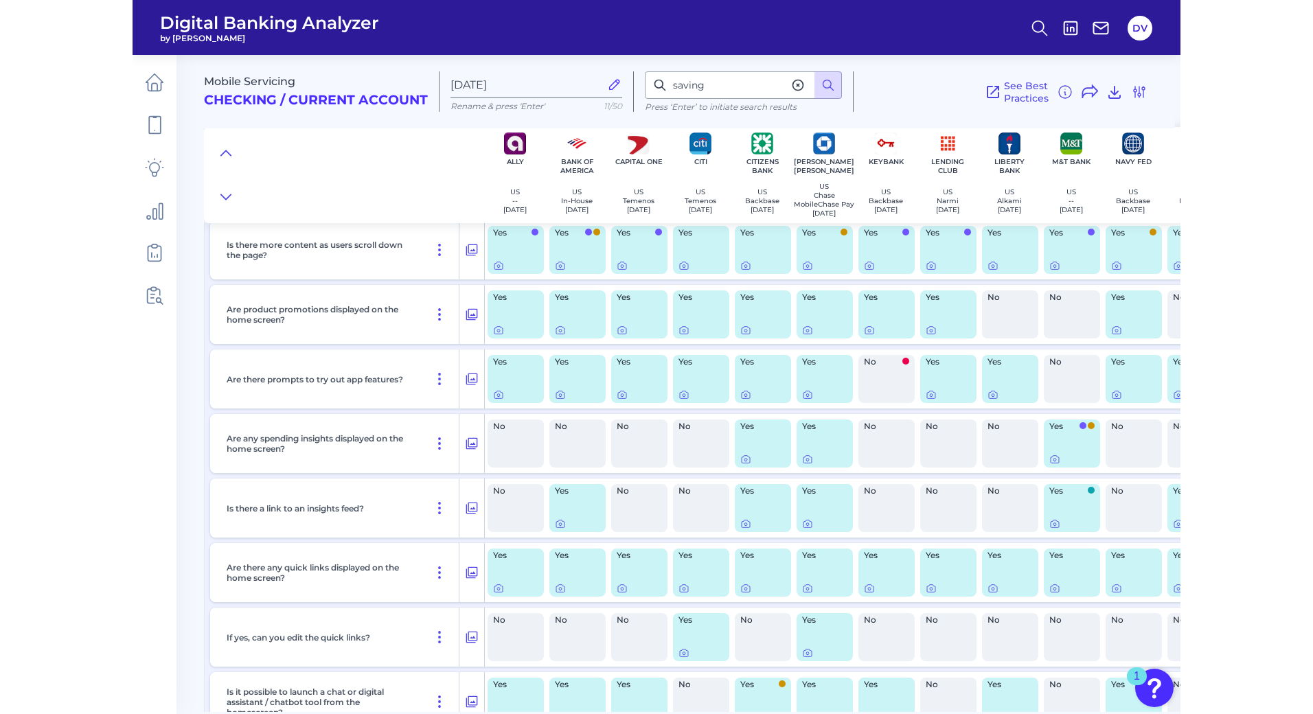
scroll to position [0, 0]
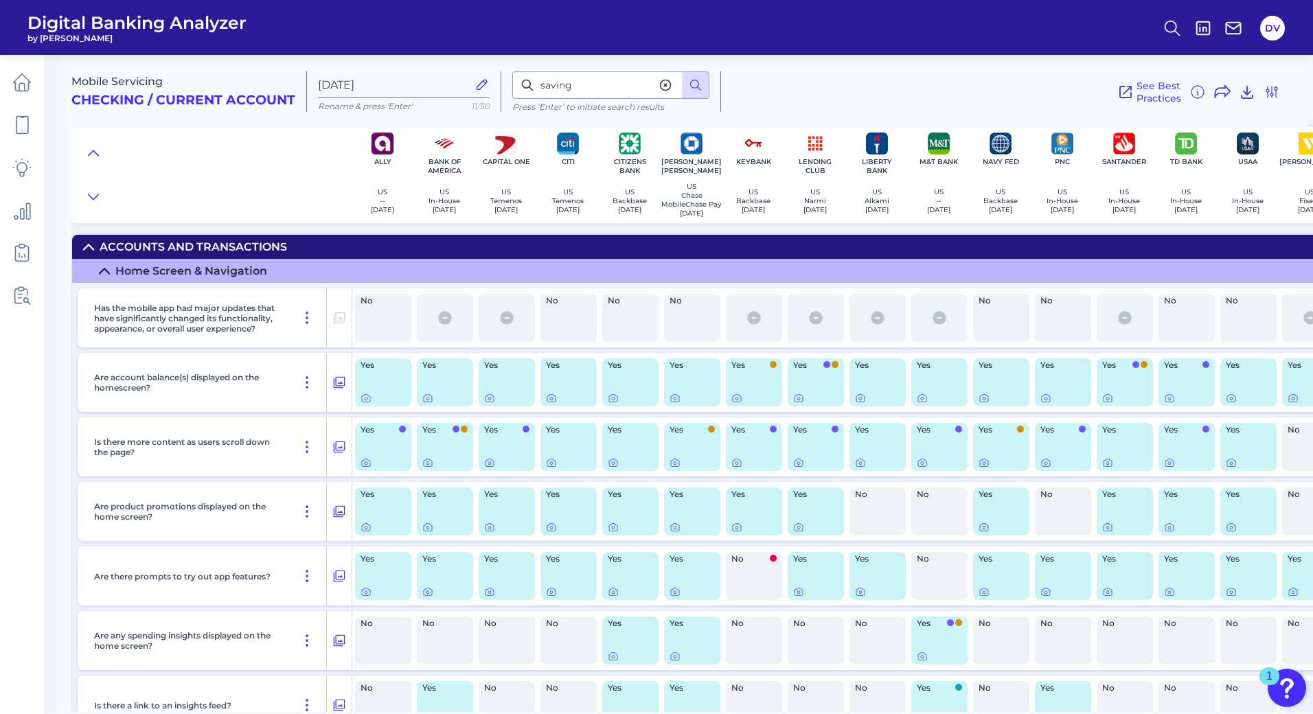
click at [45, 524] on main "Mobile Servicing Checking / Current Account [DATE] Rename & press 'Enter' 11/50…" at bounding box center [656, 357] width 1313 height 714
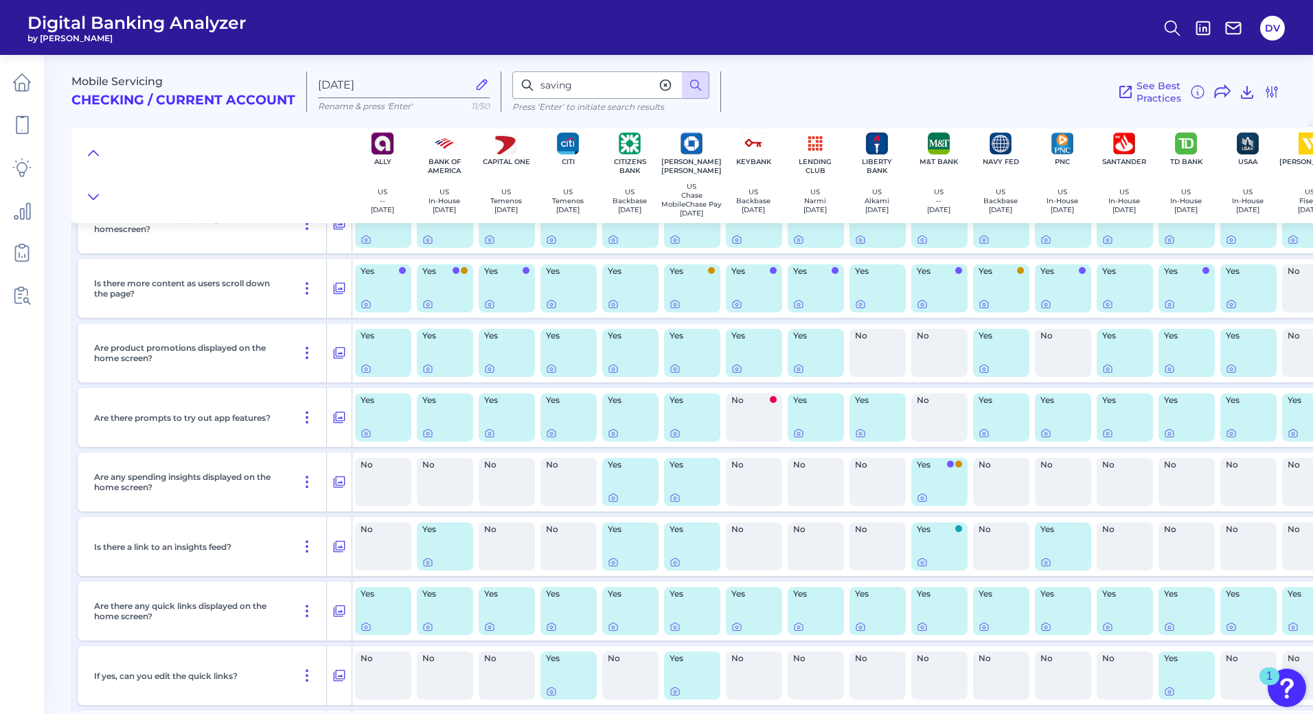
scroll to position [159, 1]
click at [365, 373] on icon at bounding box center [365, 367] width 11 height 11
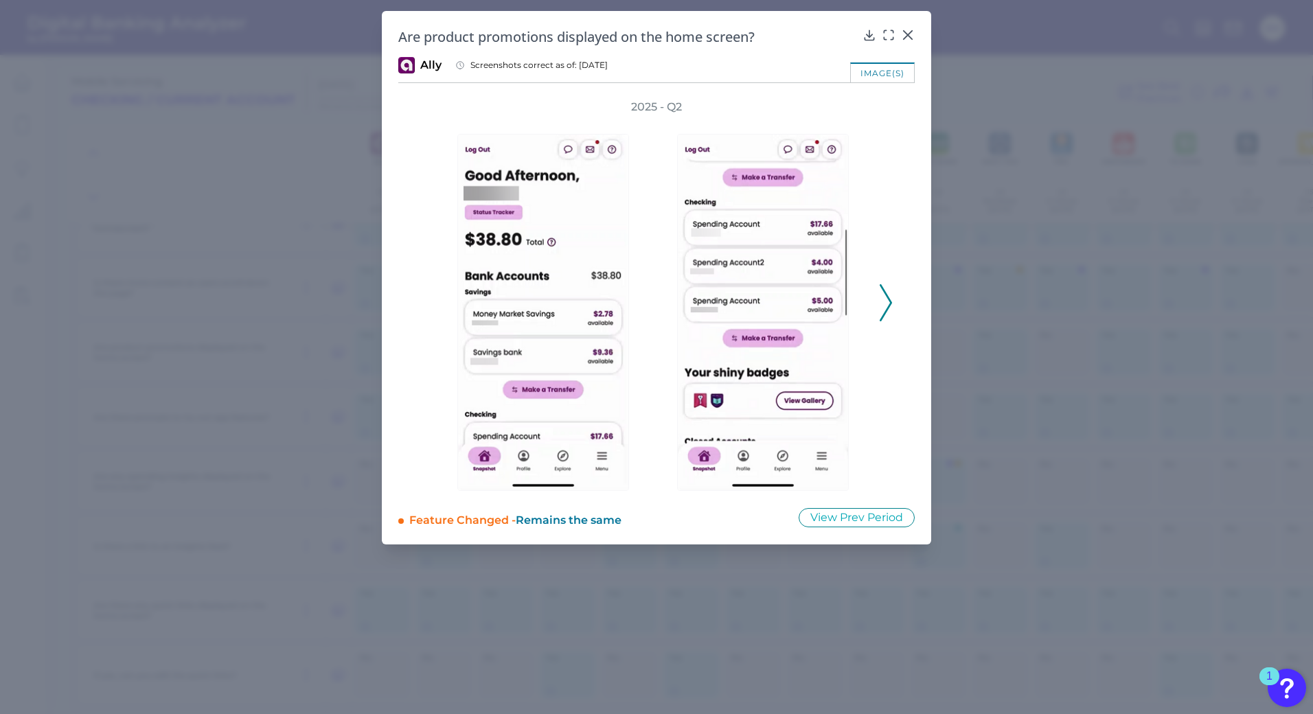
click at [886, 303] on icon at bounding box center [885, 302] width 12 height 37
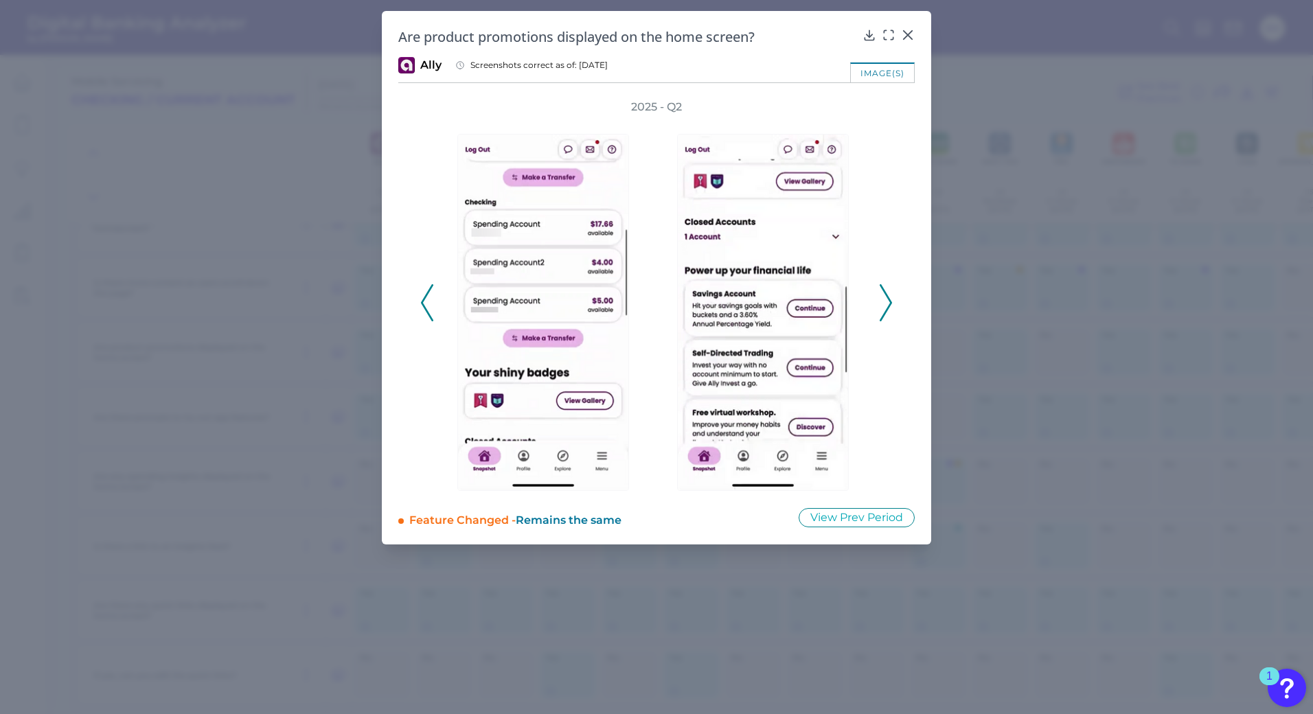
click at [886, 303] on icon at bounding box center [885, 302] width 12 height 37
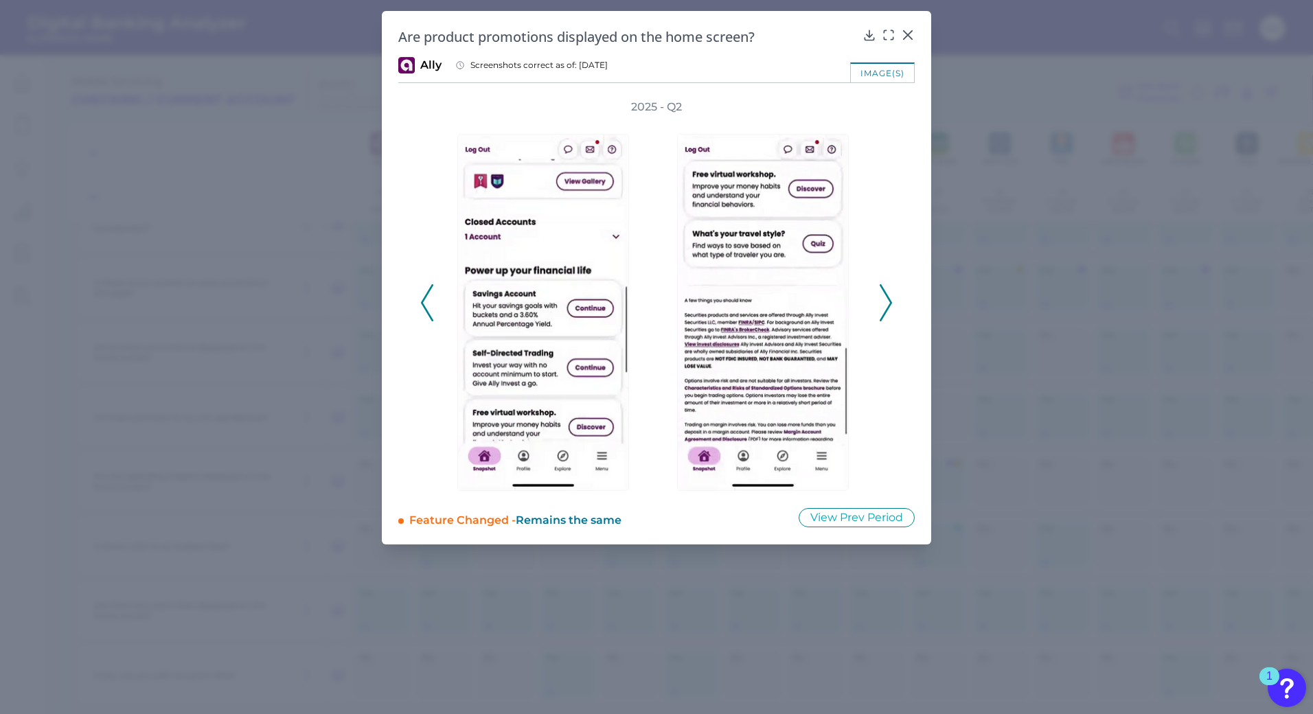
click at [886, 303] on icon at bounding box center [885, 302] width 12 height 37
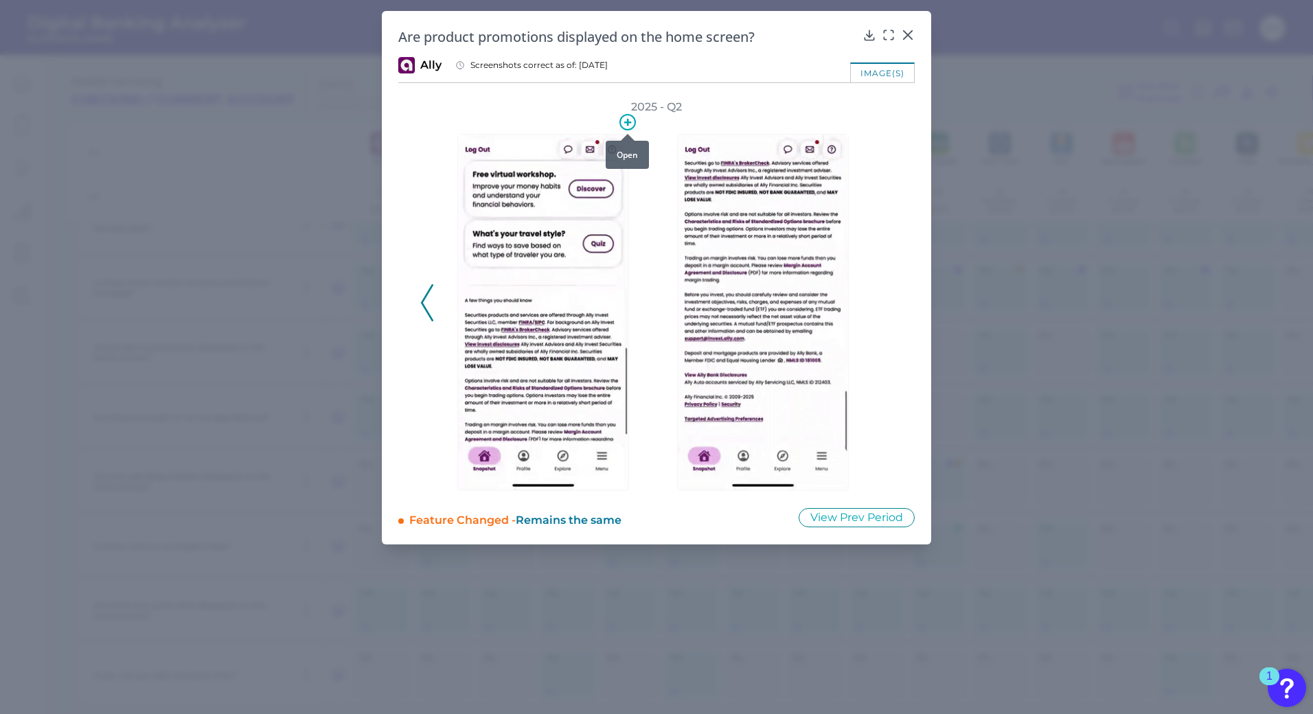
click at [625, 123] on icon at bounding box center [627, 122] width 7 height 7
click at [625, 123] on icon at bounding box center [627, 122] width 23 height 23
click at [582, 203] on img at bounding box center [543, 312] width 172 height 357
click at [879, 80] on div "image(s)" at bounding box center [882, 72] width 65 height 20
drag, startPoint x: 888, startPoint y: 27, endPoint x: 886, endPoint y: 36, distance: 9.3
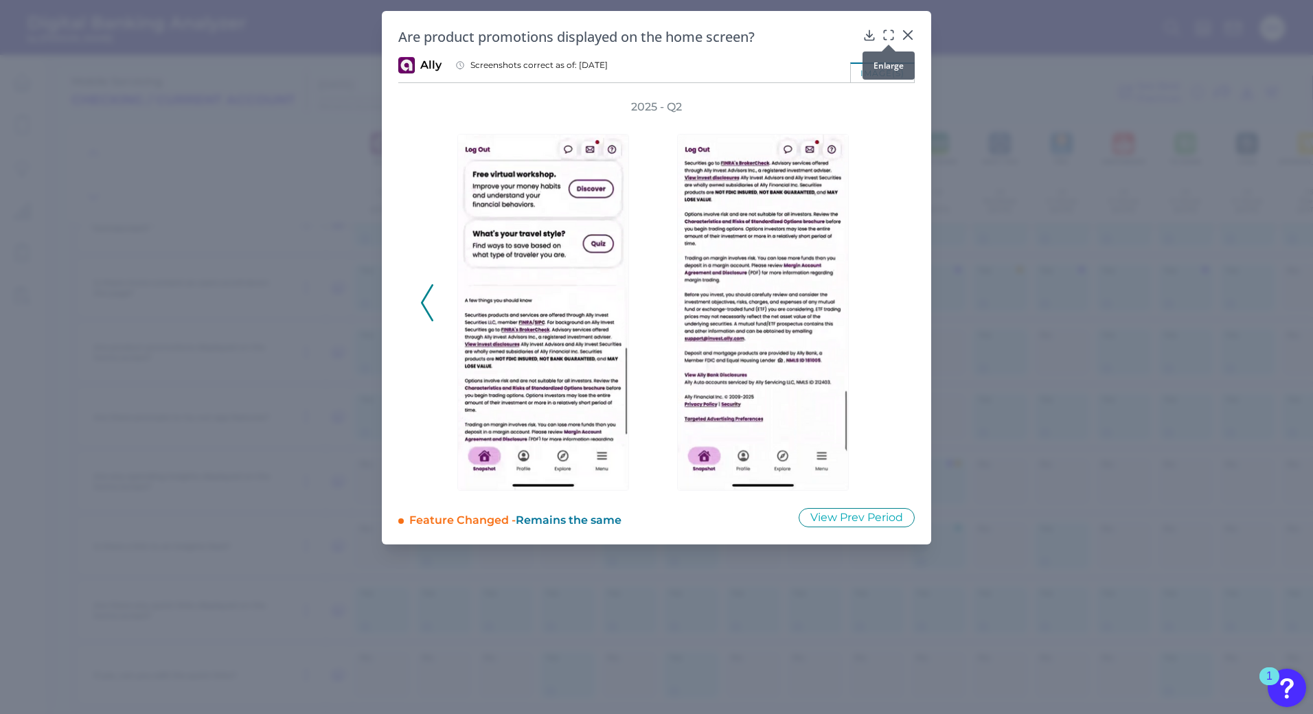
click at [886, 36] on div "Are product promotions displayed on the home screen? Ally Screenshots correct a…" at bounding box center [656, 277] width 549 height 533
click at [886, 36] on icon at bounding box center [888, 35] width 14 height 14
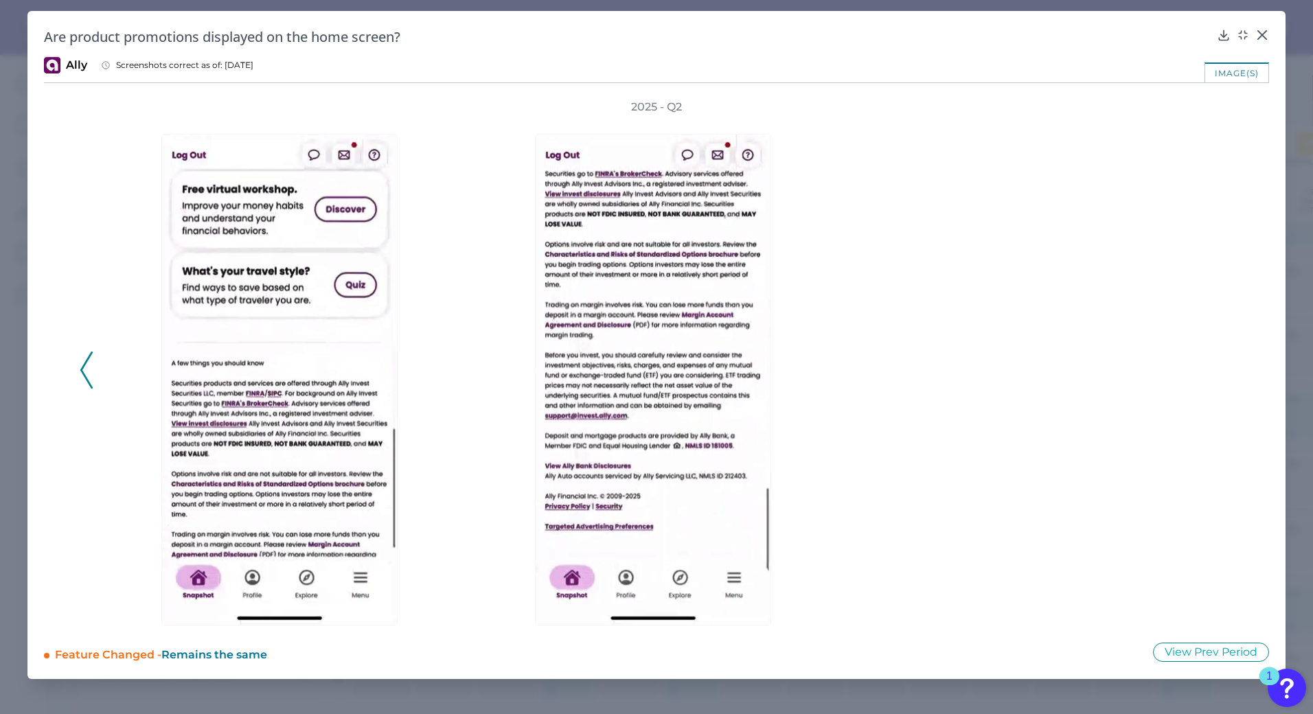
click at [89, 368] on icon at bounding box center [86, 369] width 12 height 37
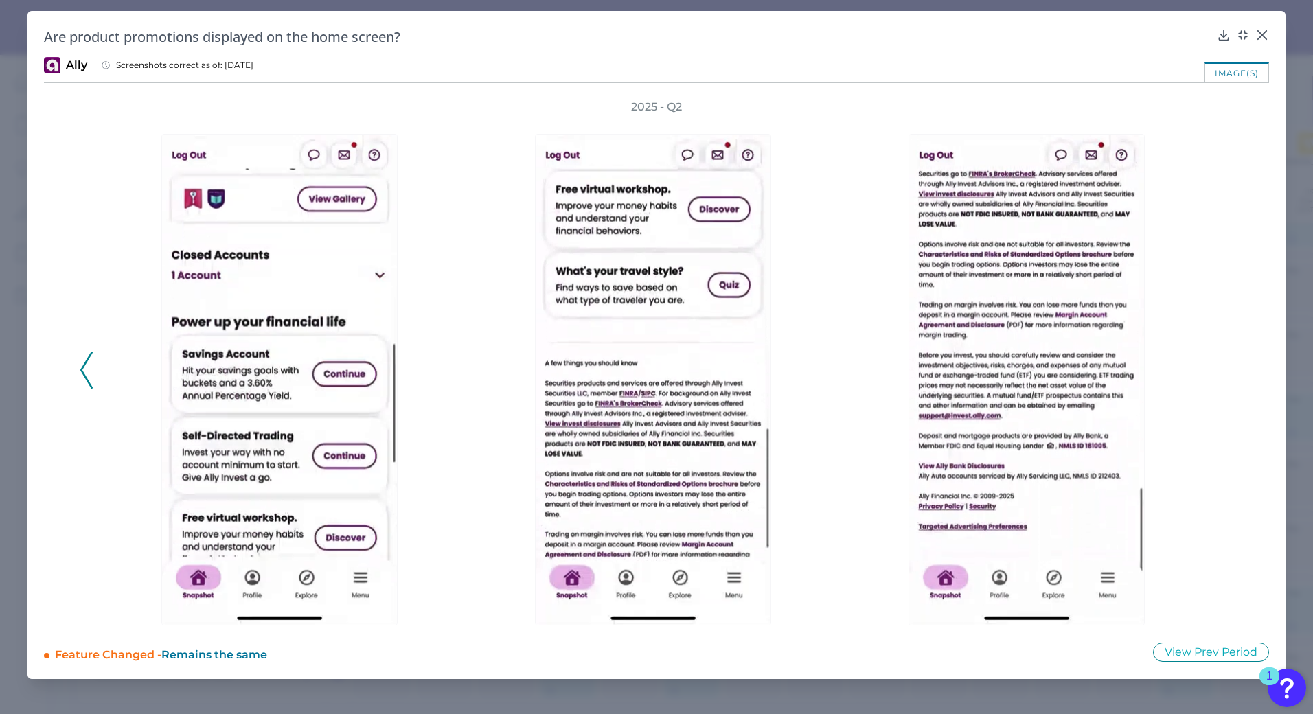
click at [89, 368] on icon at bounding box center [86, 369] width 12 height 37
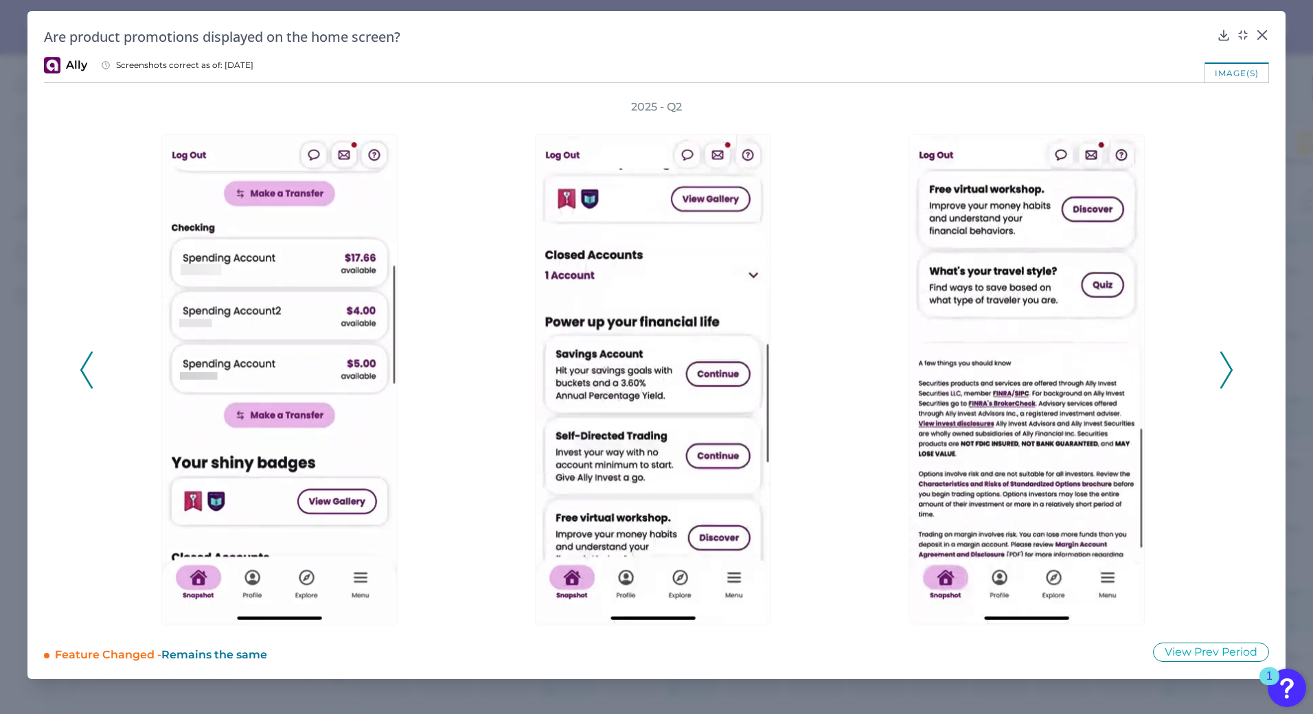
click at [89, 368] on icon at bounding box center [86, 369] width 12 height 37
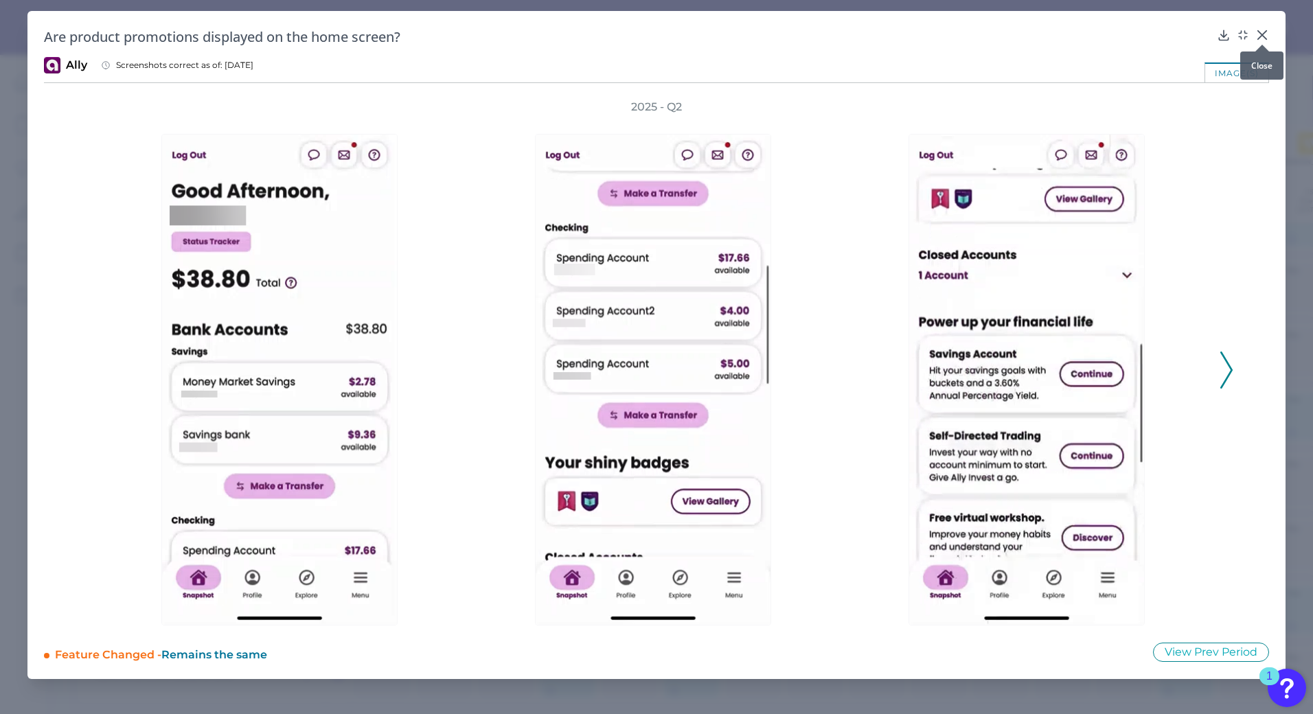
click at [1265, 34] on icon at bounding box center [1262, 35] width 14 height 14
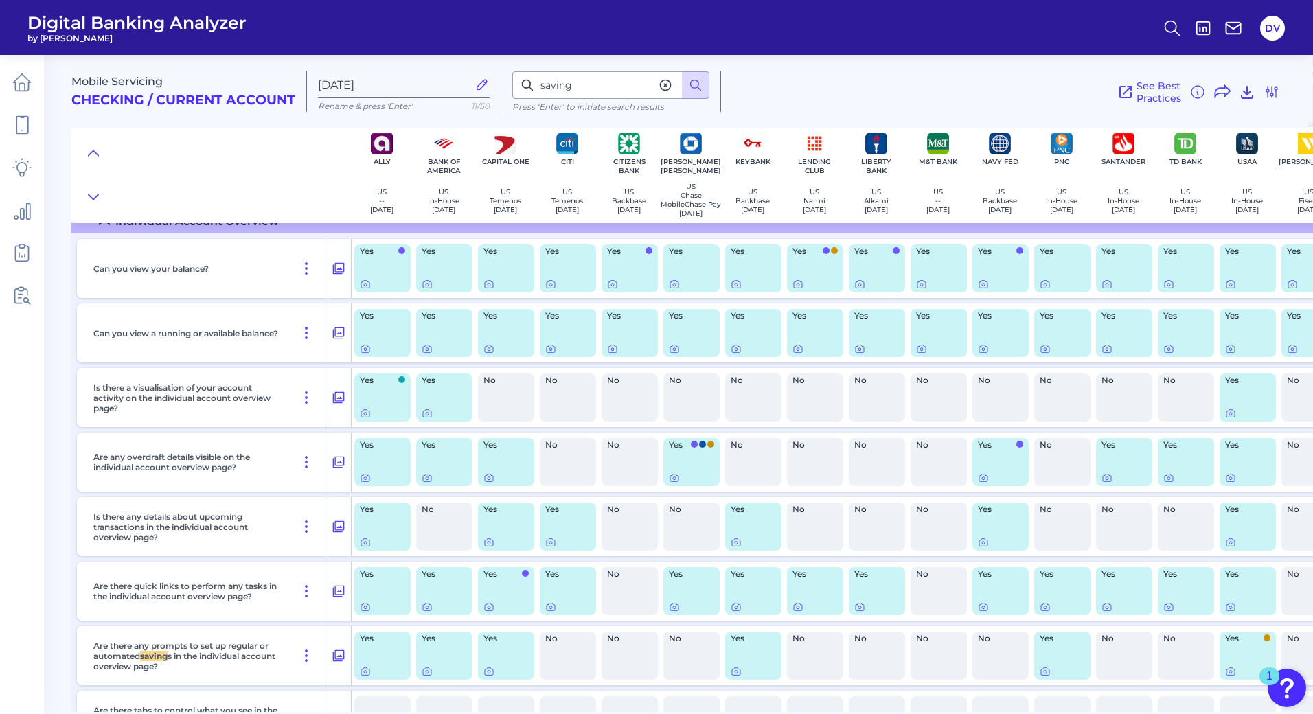
scroll to position [1113, 1]
click at [612, 287] on icon at bounding box center [612, 285] width 3 height 3
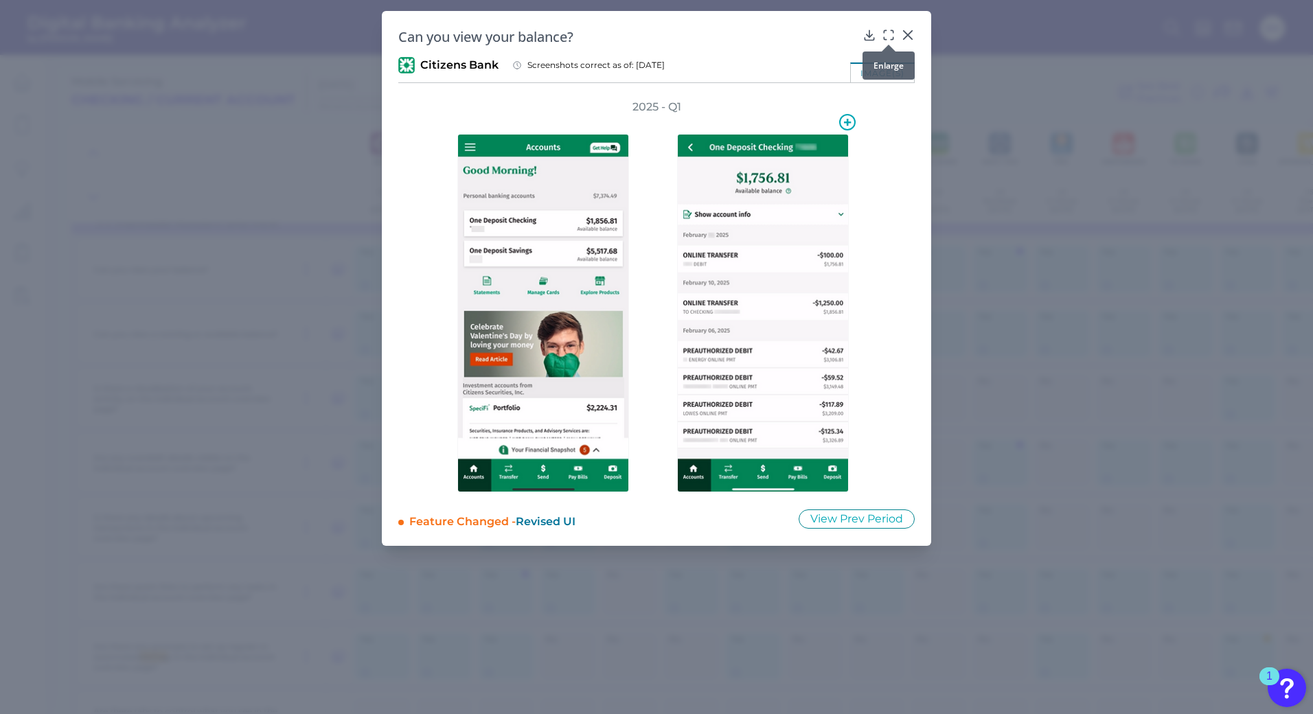
click at [883, 35] on icon at bounding box center [888, 35] width 14 height 14
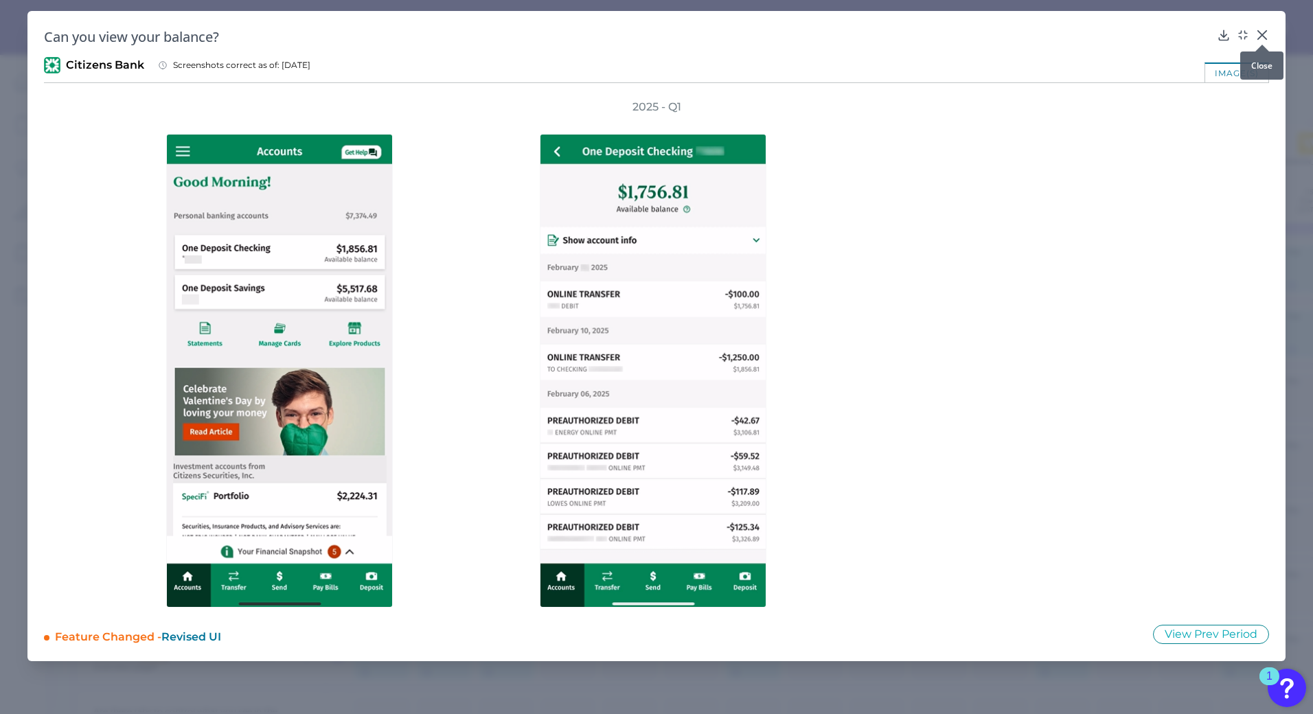
click at [1263, 32] on icon at bounding box center [1262, 35] width 14 height 14
